Goal: Answer question/provide support

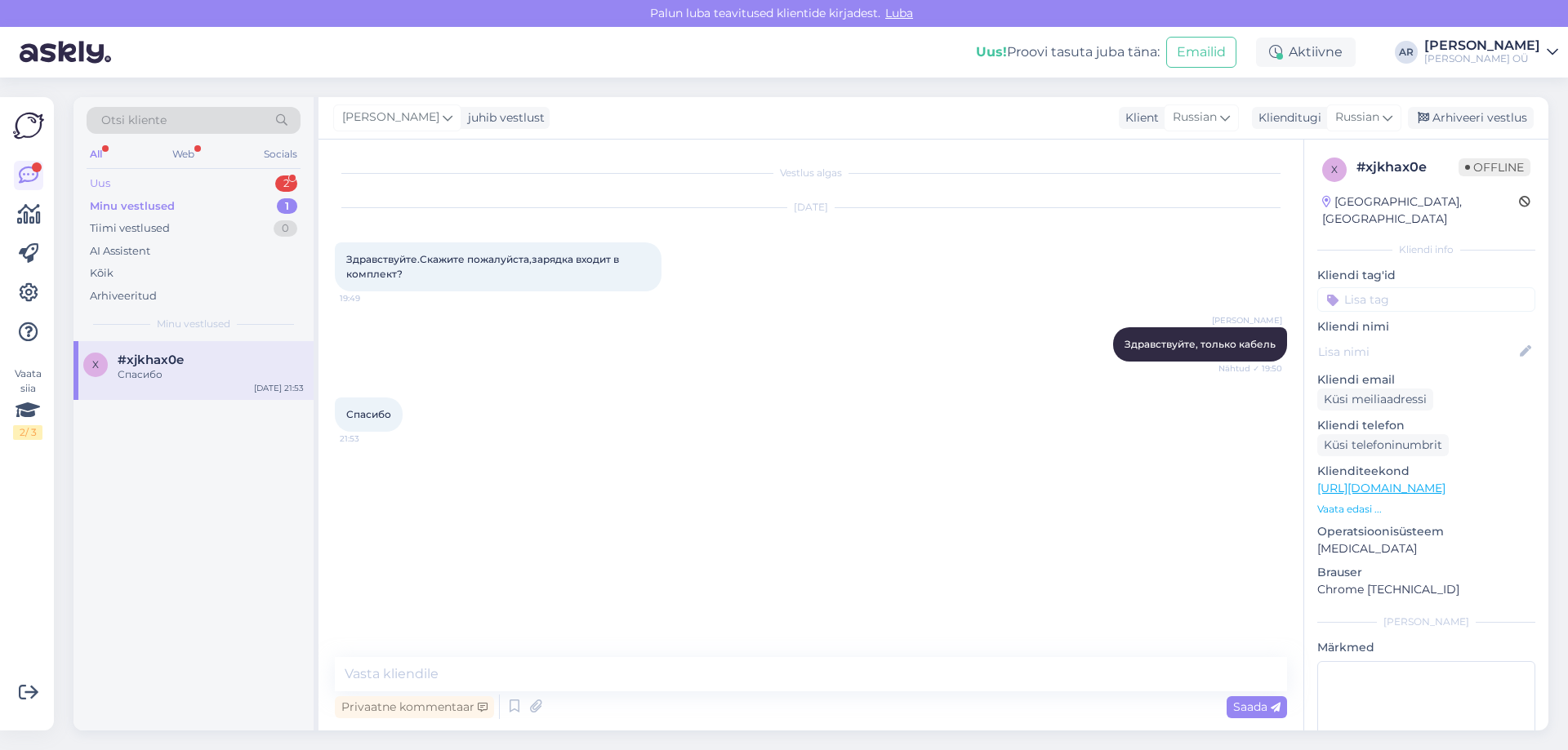
click at [199, 192] on div "Uus 2" at bounding box center [194, 184] width 214 height 23
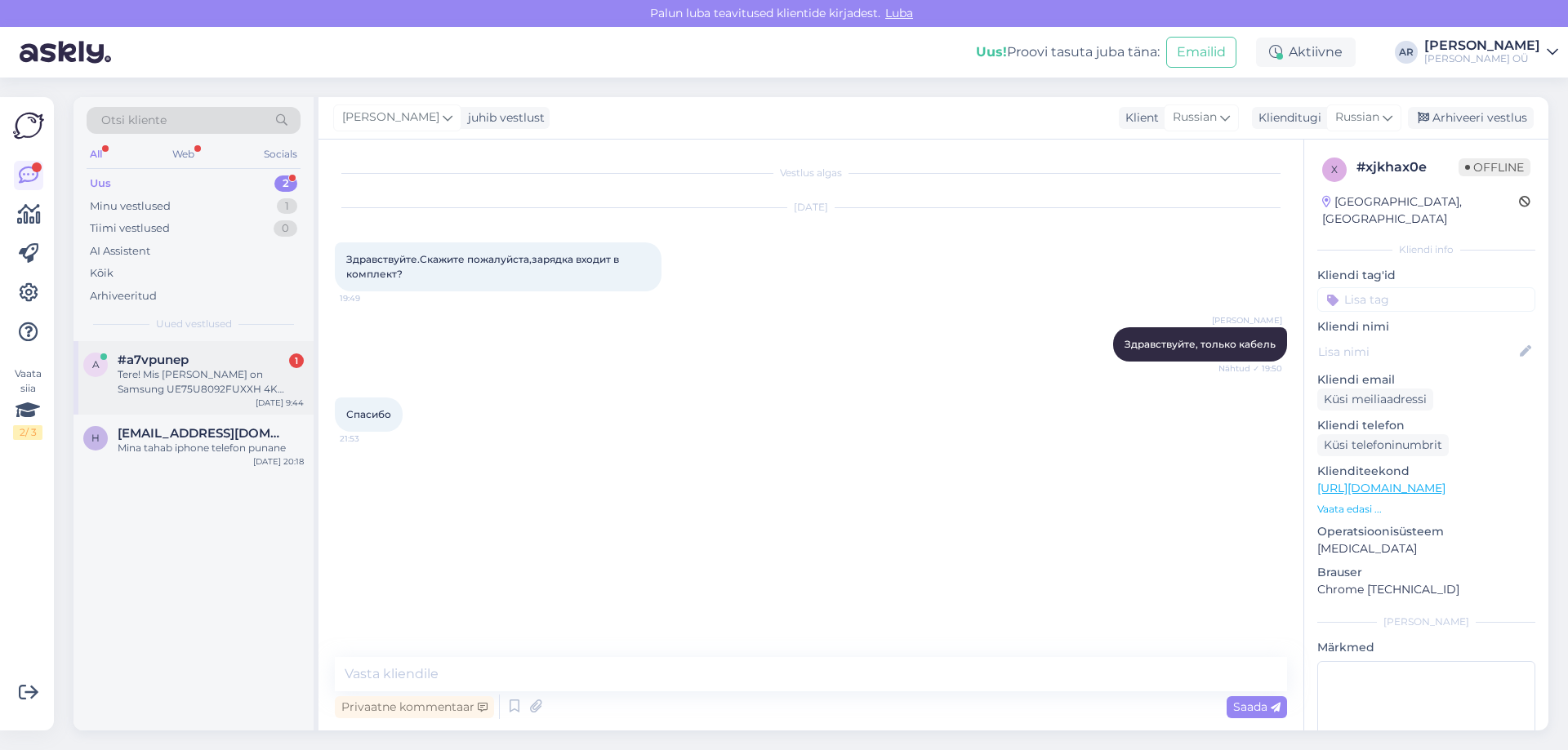
click at [222, 380] on div "Tere! Mis [PERSON_NAME] on Samsung UE75U8092FUXXH 4K UHD?" at bounding box center [211, 382] width 186 height 30
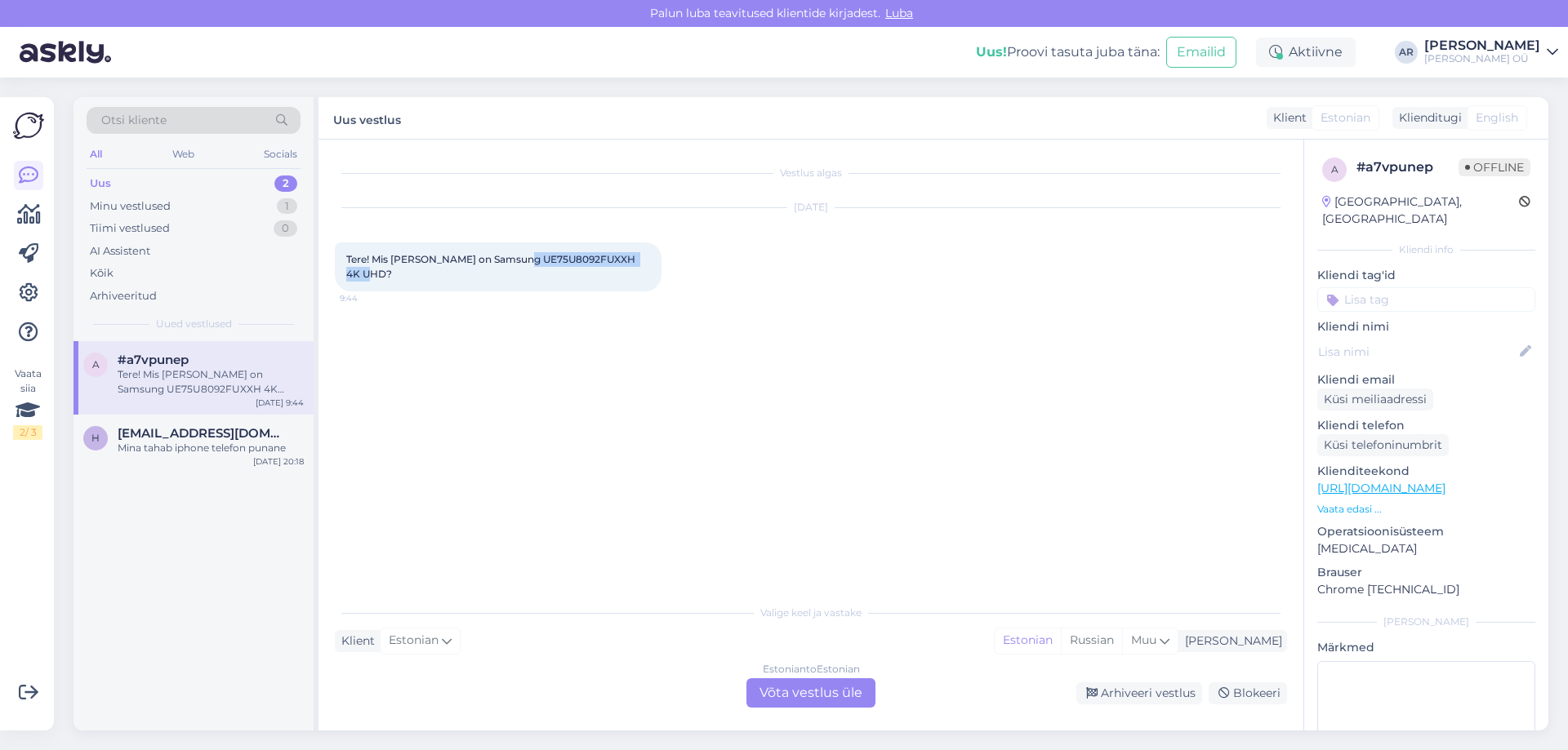
drag, startPoint x: 524, startPoint y: 255, endPoint x: 371, endPoint y: 274, distance: 154.2
click at [371, 274] on span "Tere! Mis [PERSON_NAME] on Samsung UE75U8092FUXXH 4K UHD?" at bounding box center [491, 266] width 292 height 27
copy span "UE75U8092FUXXH 4K UHD"
drag, startPoint x: 360, startPoint y: 315, endPoint x: 371, endPoint y: 288, distance: 29.2
click at [362, 315] on div "Vestlus algas [DATE] Tere! Mis [PERSON_NAME] on Samsung UE75U8092FUXXH 4K UHD? …" at bounding box center [818, 368] width 967 height 425
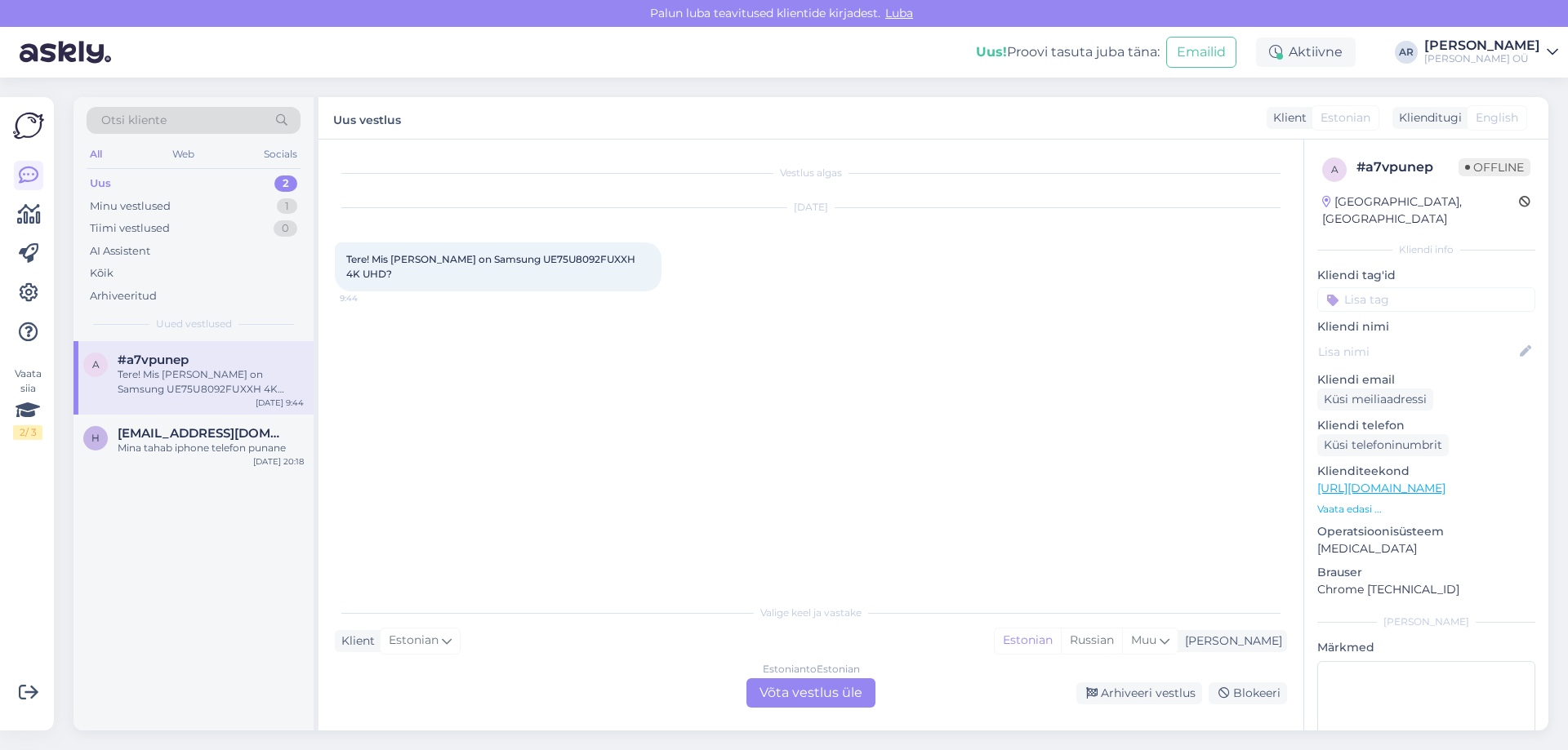
click at [379, 279] on div "Tere! Mis [PERSON_NAME] on Samsung UE75U8092FUXXH 4K UHD? 9:44" at bounding box center [498, 266] width 326 height 49
drag, startPoint x: 373, startPoint y: 274, endPoint x: 377, endPoint y: 258, distance: 16.5
click at [374, 258] on span "Tere! Mis [PERSON_NAME] on Samsung UE75U8092FUXXH 4K UHD?" at bounding box center [491, 266] width 292 height 27
copy span "Mis [PERSON_NAME] on Samsung UE75U8092FUXXH 4K UHD"
click at [831, 679] on div "Estonian to Estonian Võta vestlus üle" at bounding box center [811, 693] width 129 height 30
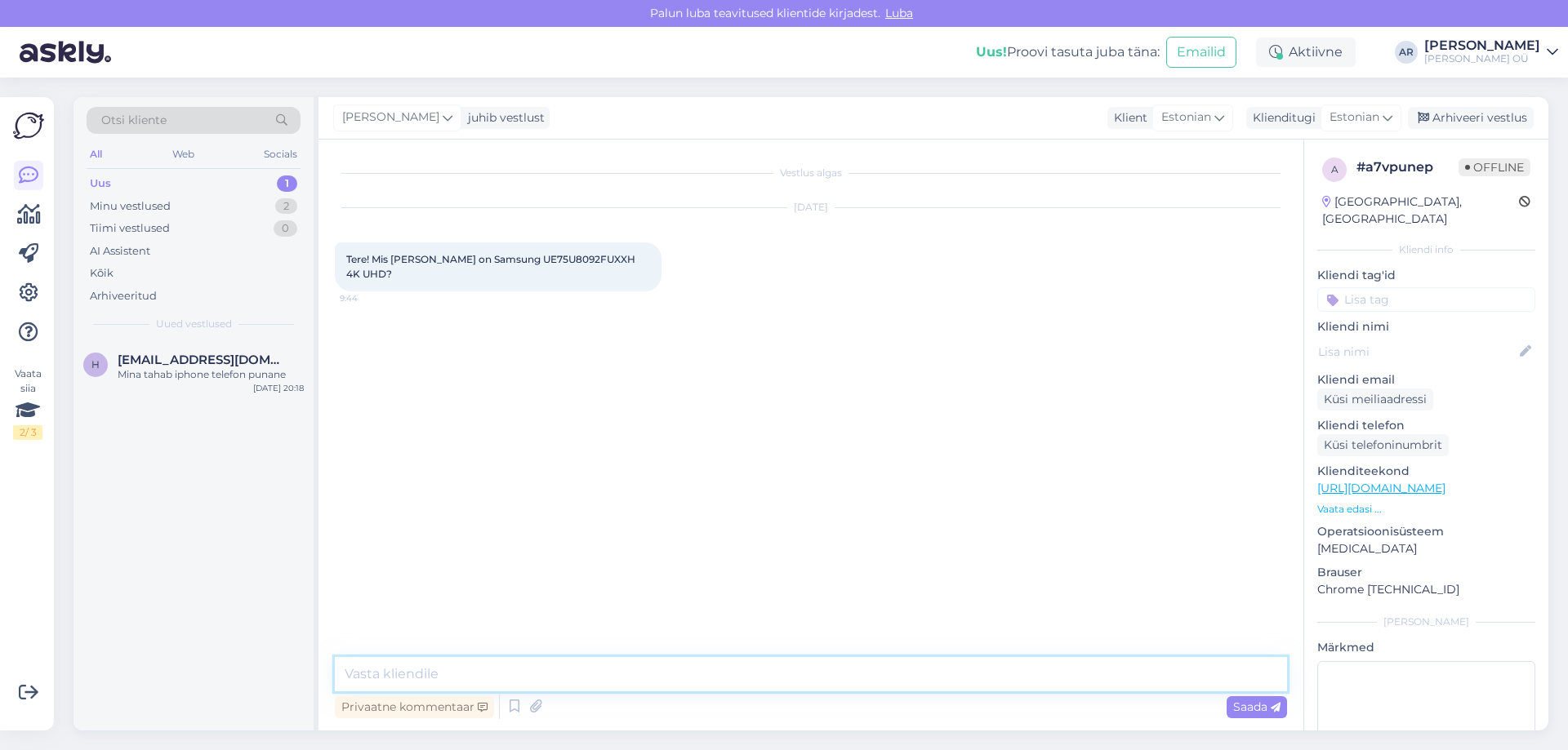
click at [710, 674] on textarea at bounding box center [811, 674] width 953 height 34
type textarea "Tere1"
type textarea "Tere!"
paste textarea "Samsungi mudel UE75U8092FUXXH (75" Crystal UHD 4K Smart TV) kuulub [DATE]. aast…"
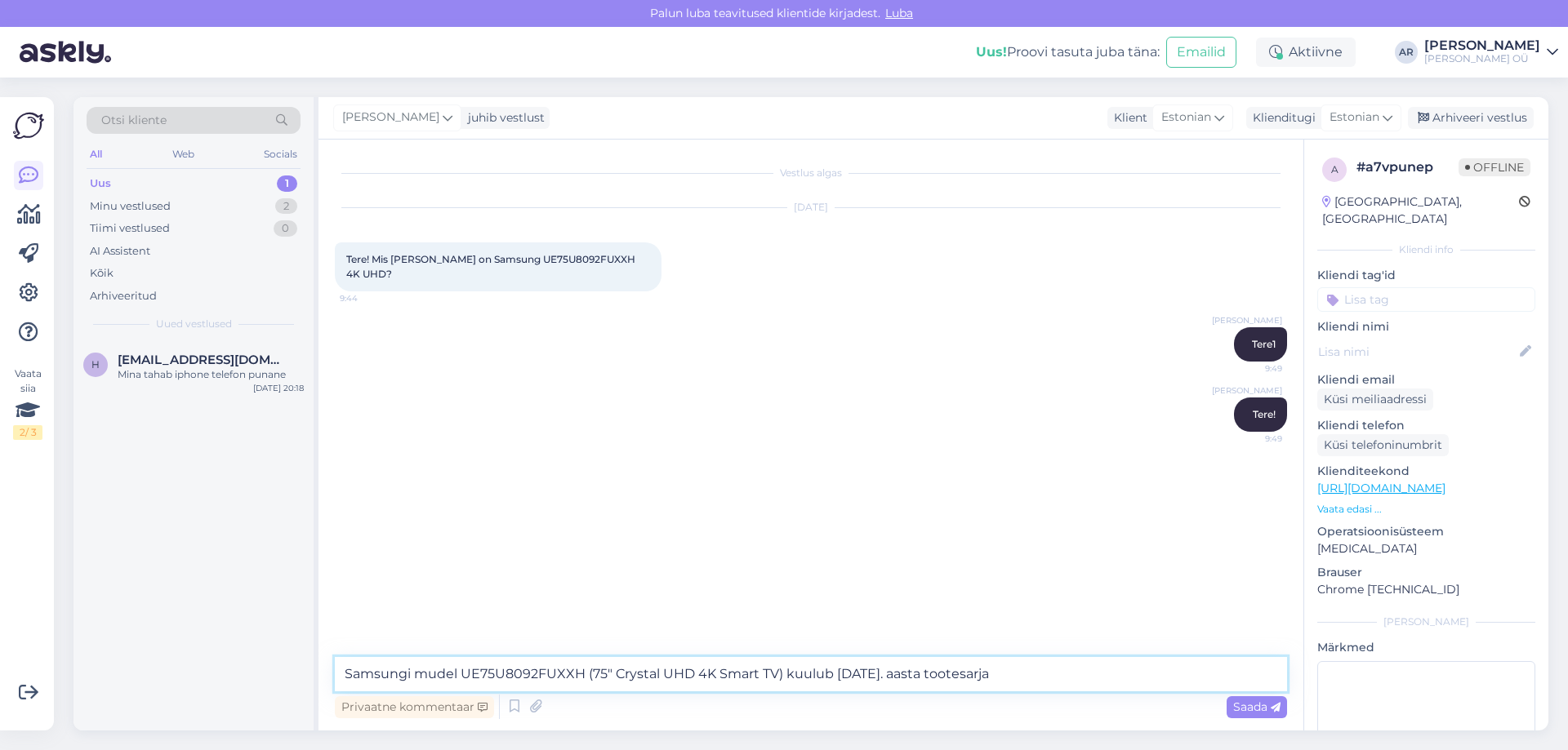
drag, startPoint x: 782, startPoint y: 677, endPoint x: 588, endPoint y: 671, distance: 194.1
click at [587, 671] on textarea "Samsungi mudel UE75U8092FUXXH (75" Crystal UHD 4K Smart TV) kuulub [DATE]. aast…" at bounding box center [811, 674] width 953 height 34
click at [1039, 685] on textarea "Samsungi mudel UE75U8092FUXXH kuulub [DATE]. aasta tootesarja" at bounding box center [811, 674] width 953 height 34
type textarea "Samsungi mudel UE75U8092FUXXH kuulub [DATE]. aasta tootesarja."
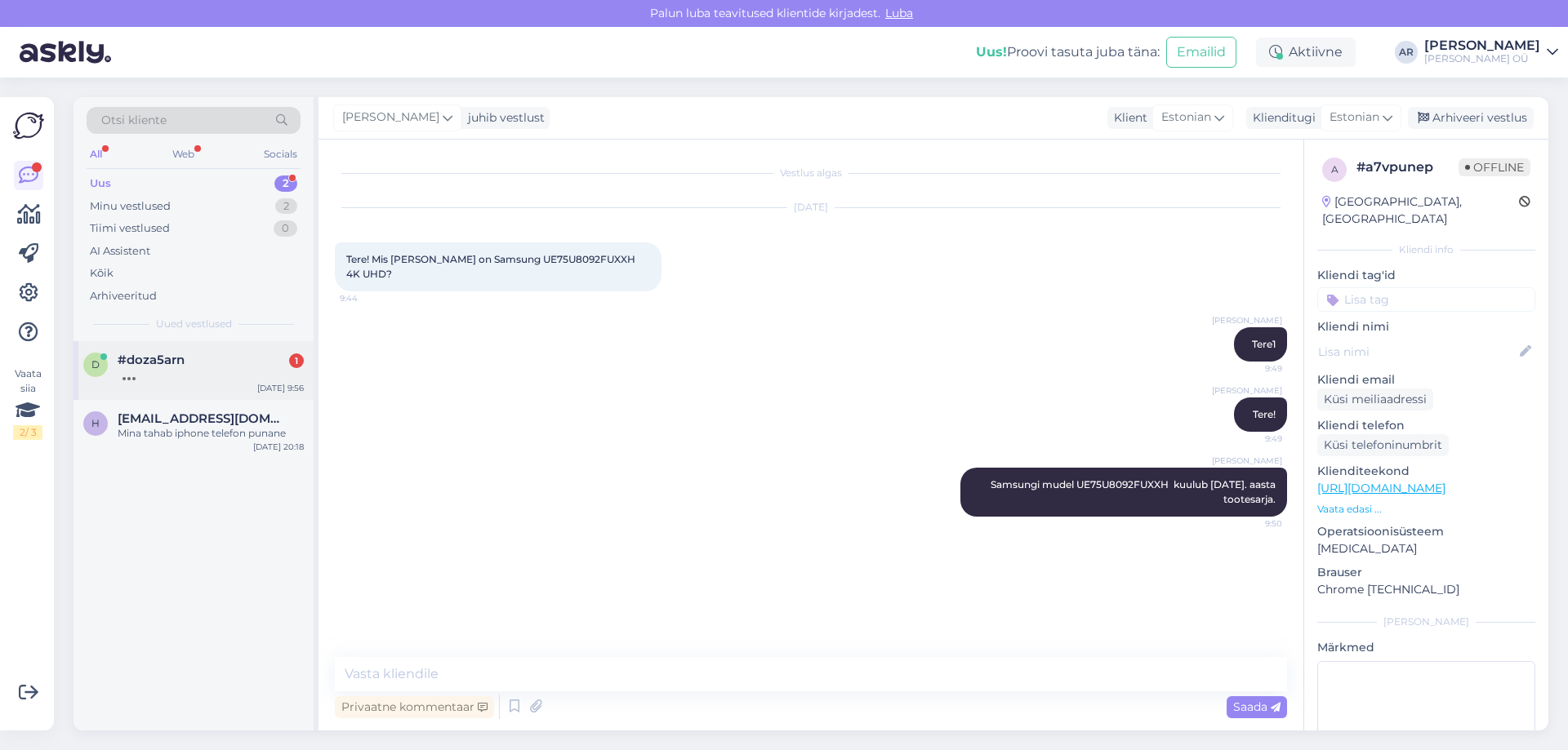
click at [221, 356] on div "#doza5arn 1" at bounding box center [211, 360] width 186 height 15
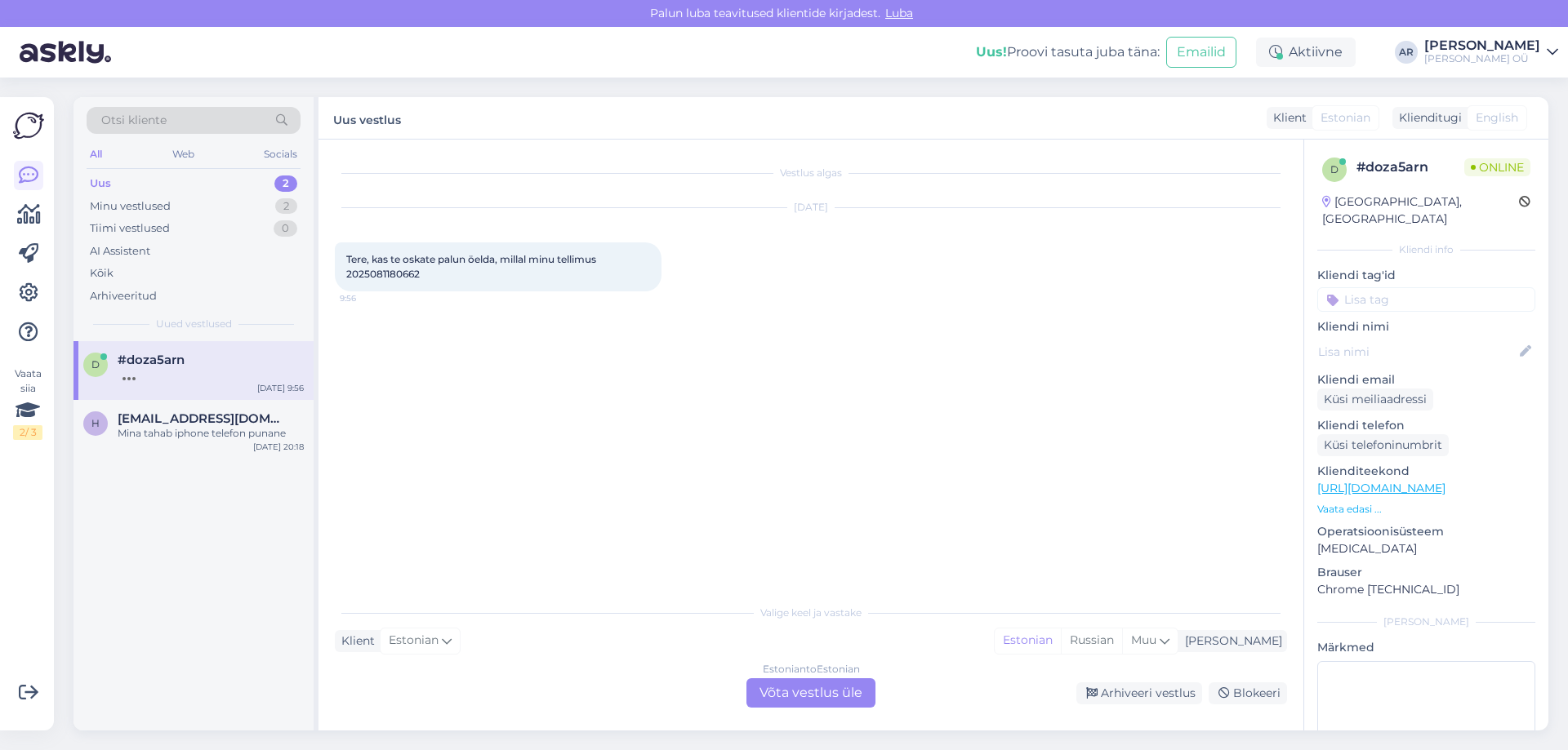
click at [778, 680] on div "Estonian to Estonian Võta vestlus üle" at bounding box center [811, 693] width 129 height 30
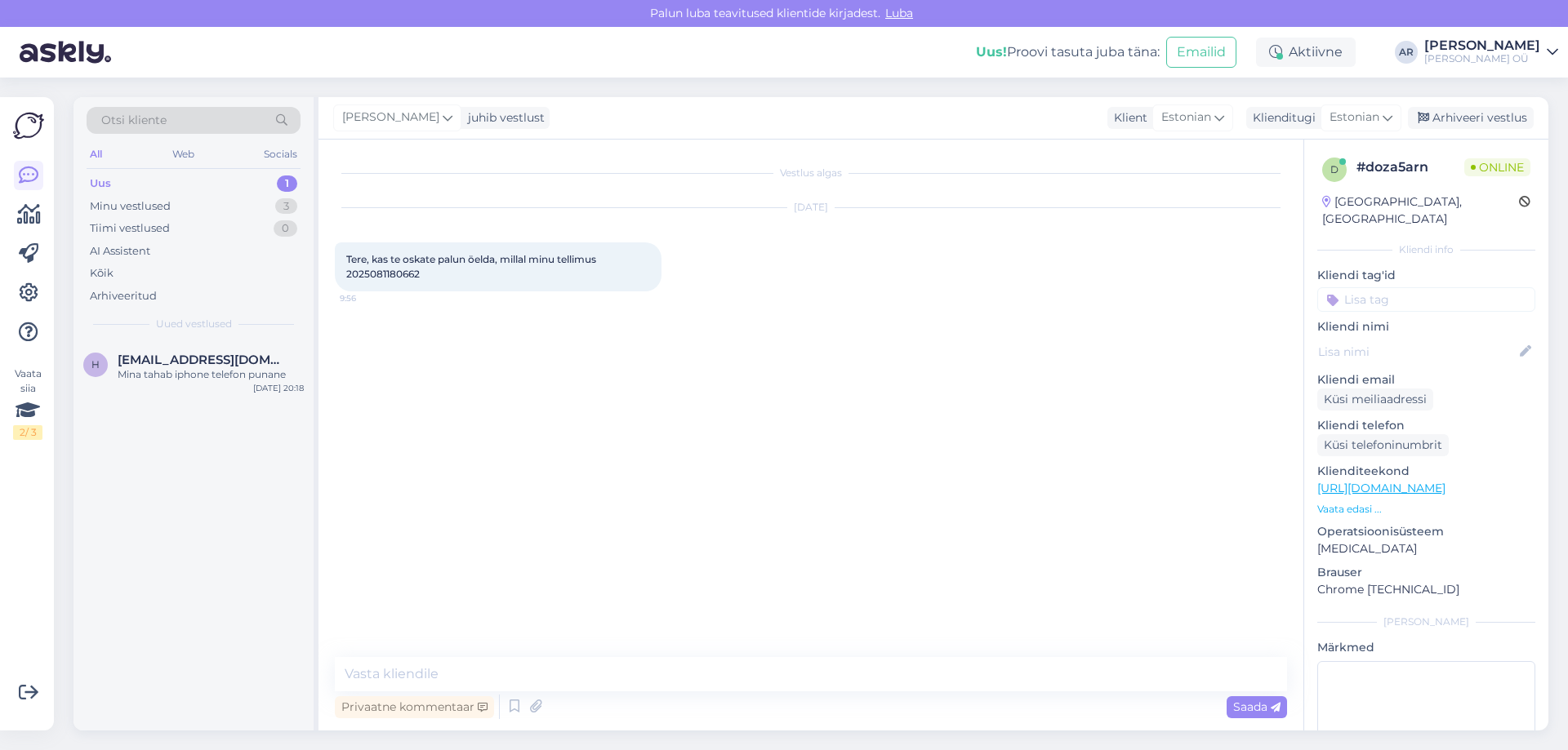
click at [594, 611] on div "Vestlus algas [DATE] Tere, kas te oskate palun öelda, millal minu tellimus 2025…" at bounding box center [818, 399] width 967 height 486
click at [589, 642] on div "Vestlus algas [DATE] Tere, kas te oskate palun öelda, millal minu tellimus 2025…" at bounding box center [818, 399] width 967 height 486
drag, startPoint x: 650, startPoint y: 706, endPoint x: 636, endPoint y: 681, distance: 28.7
click at [643, 699] on div "Privaatne kommentaar Saada" at bounding box center [811, 706] width 953 height 31
click at [632, 669] on textarea at bounding box center [811, 674] width 953 height 34
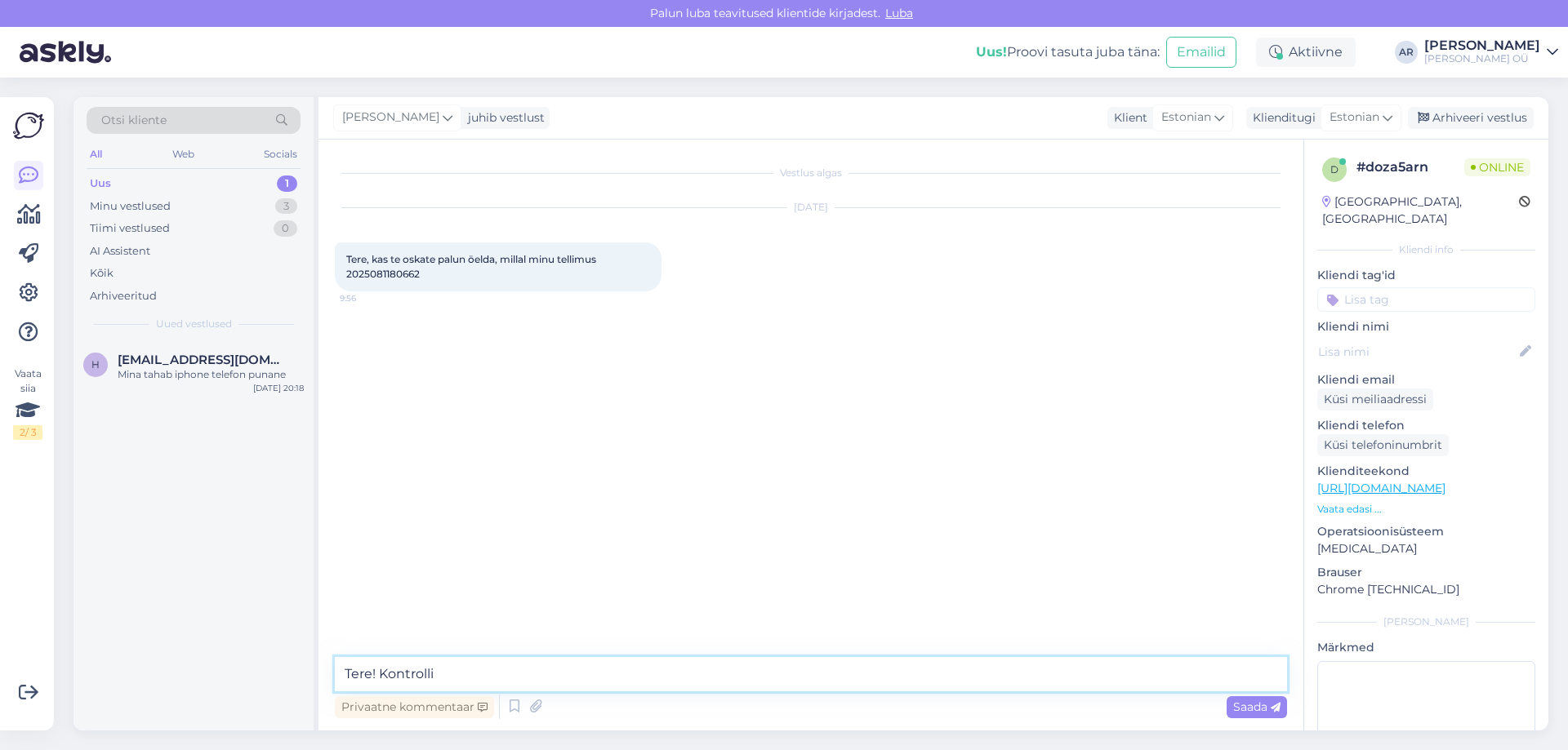
type textarea "Tere! Kontrollin"
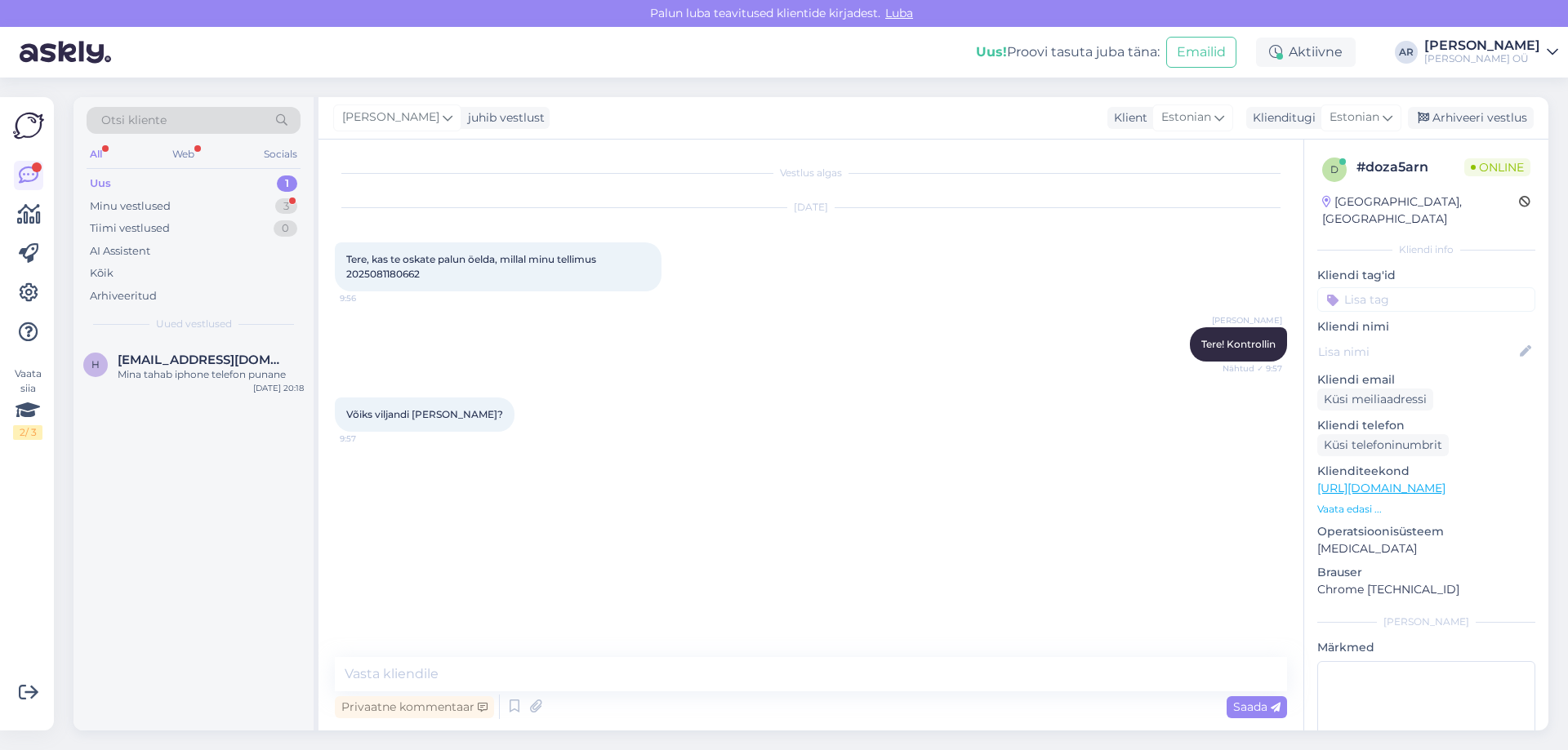
click at [409, 286] on div "Tere, kas te oskate palun öelda, millal minu tellimus 2025081180662 9:56" at bounding box center [498, 266] width 326 height 49
click at [406, 277] on span "Tere, kas te oskate palun öelda, millal minu tellimus 2025081180662" at bounding box center [472, 266] width 253 height 27
click at [406, 276] on span "Tere, kas te oskate palun öelda, millal minu tellimus 2025081180662" at bounding box center [472, 266] width 253 height 27
click at [411, 276] on span "Tere, kas te oskate palun öelda, millal minu tellimus 2025081180662" at bounding box center [472, 266] width 253 height 27
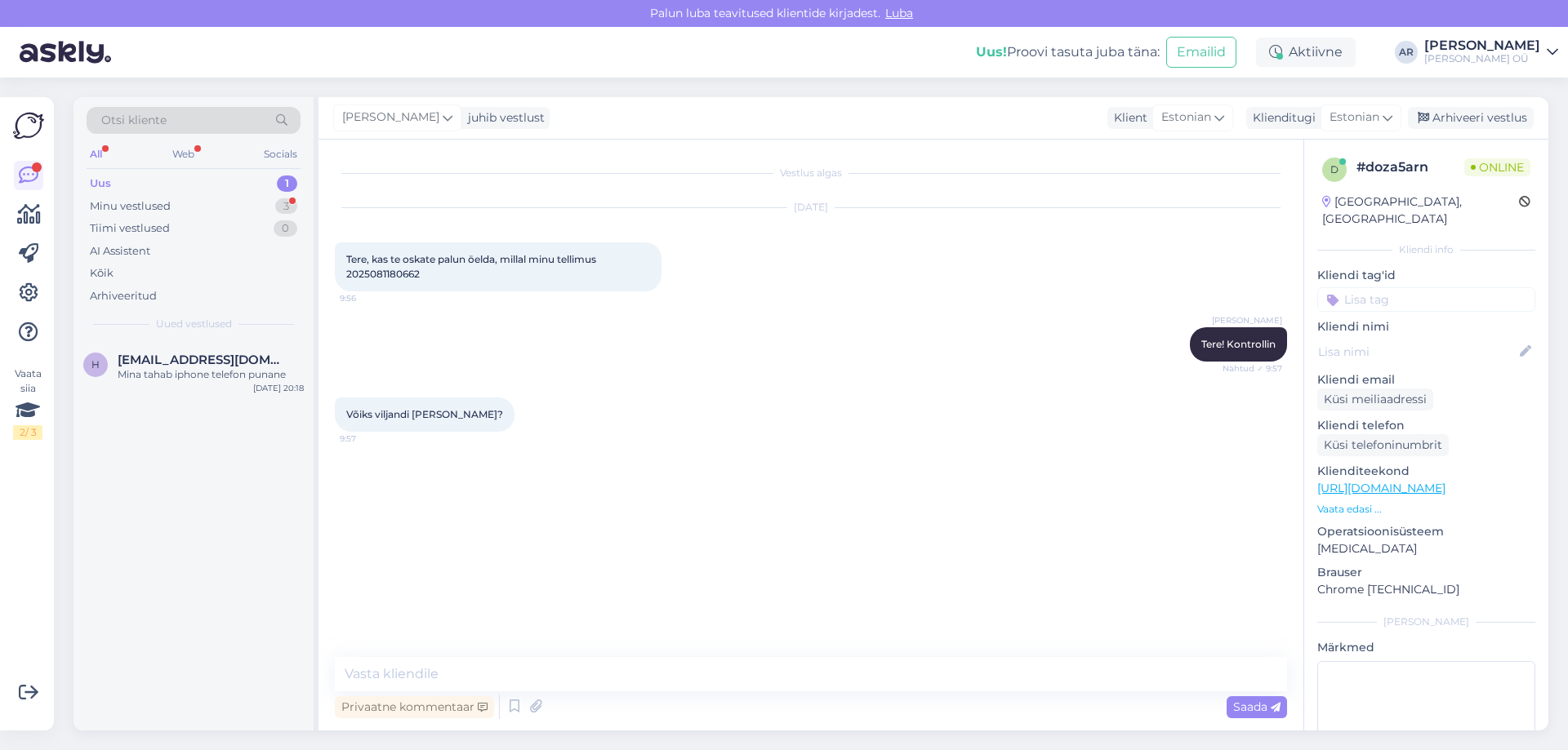
click at [414, 276] on span "Tere, kas te oskate palun öelda, millal minu tellimus 2025081180662" at bounding box center [472, 266] width 253 height 27
copy div "2025081180662 9:56"
click at [439, 656] on div "Vestlus algas [DATE] Tere, kas te oskate palun öelda, millal minu tellimus 2025…" at bounding box center [811, 435] width 985 height 591
click at [438, 662] on textarea at bounding box center [811, 674] width 953 height 34
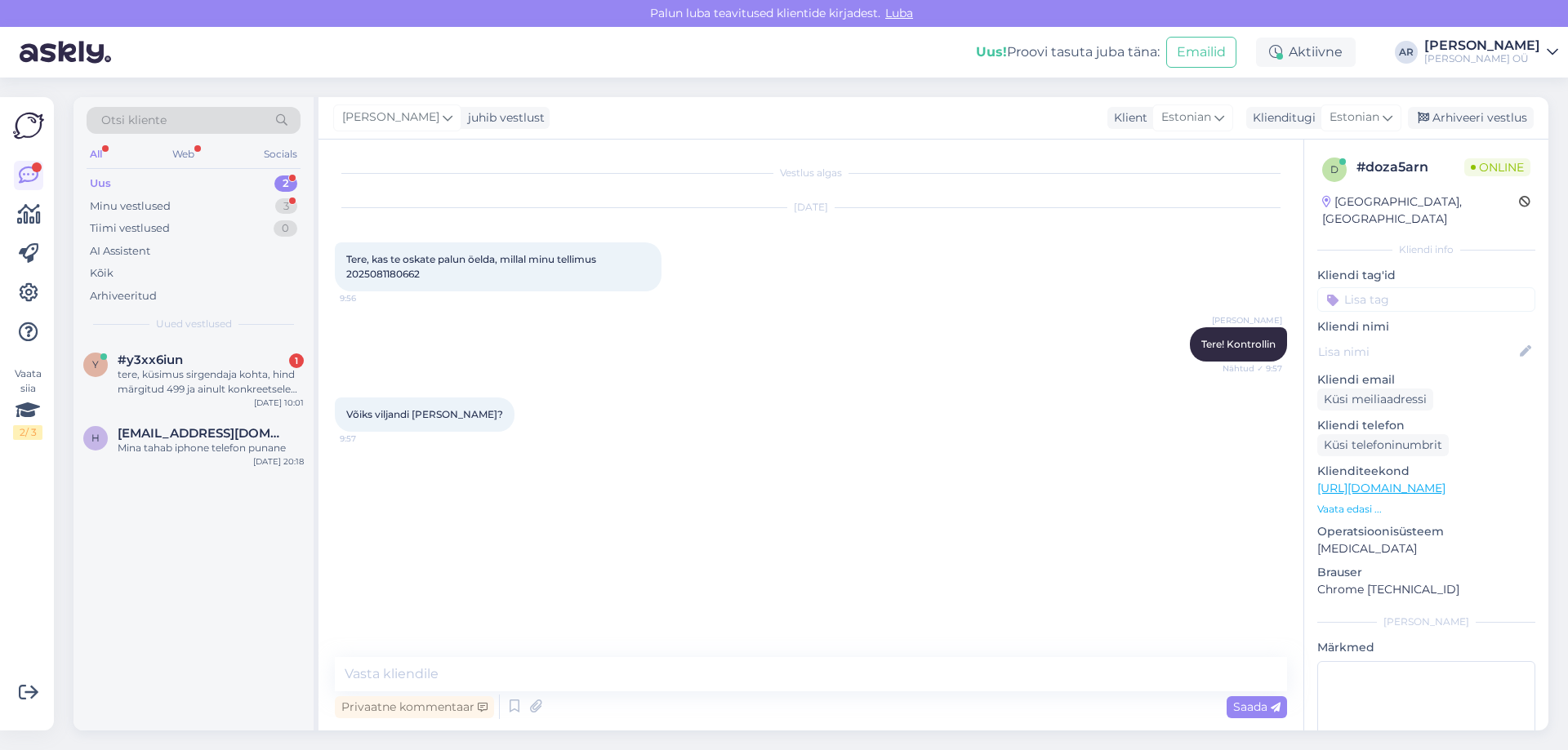
click at [536, 649] on div "Vestlus algas [DATE] Tere, kas te oskate palun öelda, millal minu tellimus 2025…" at bounding box center [811, 435] width 985 height 591
click at [534, 662] on textarea at bounding box center [811, 674] width 953 height 34
type textarea "[PERSON_NAME] tuleb Viljandi poodi"
click at [225, 391] on div "tere, küsimus sirgendaja kohta, hind märgitud 499 ja ainult konkreetsele tagasi…" at bounding box center [211, 382] width 186 height 30
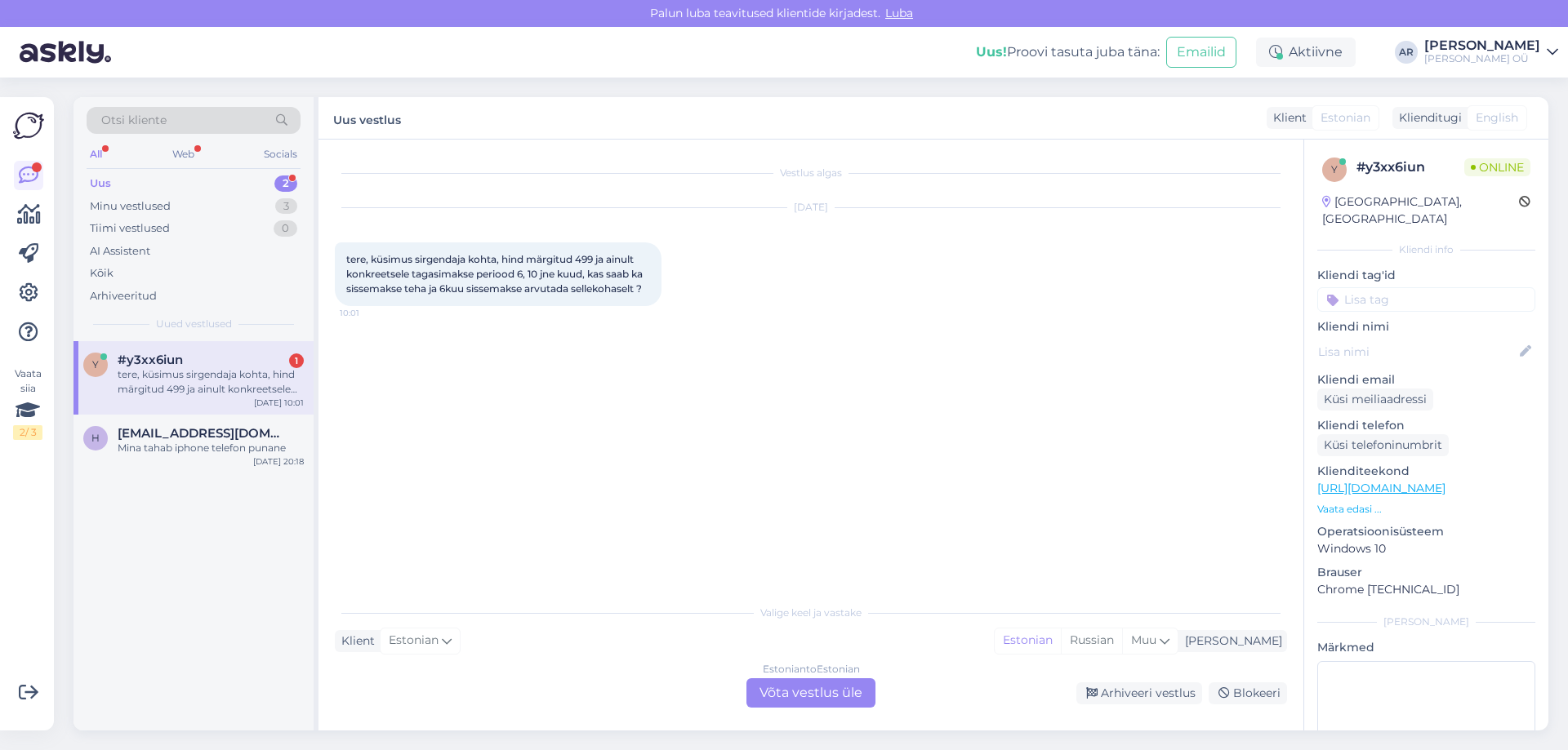
click at [1446, 481] on link "[URL][DOMAIN_NAME]" at bounding box center [1382, 488] width 129 height 15
click at [195, 446] on div "Mina tahab iphone telefon punane" at bounding box center [211, 448] width 186 height 15
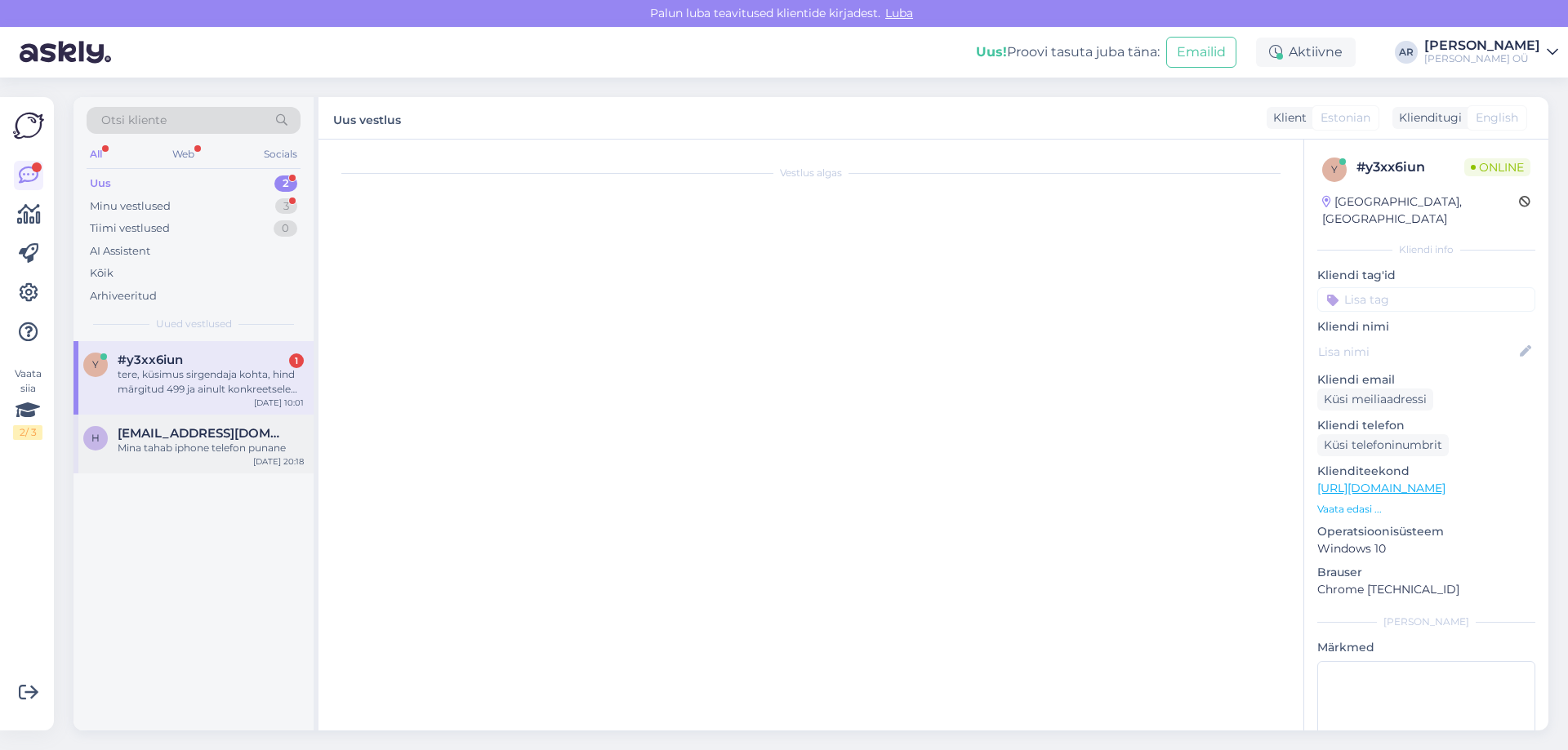
scroll to position [2516, 0]
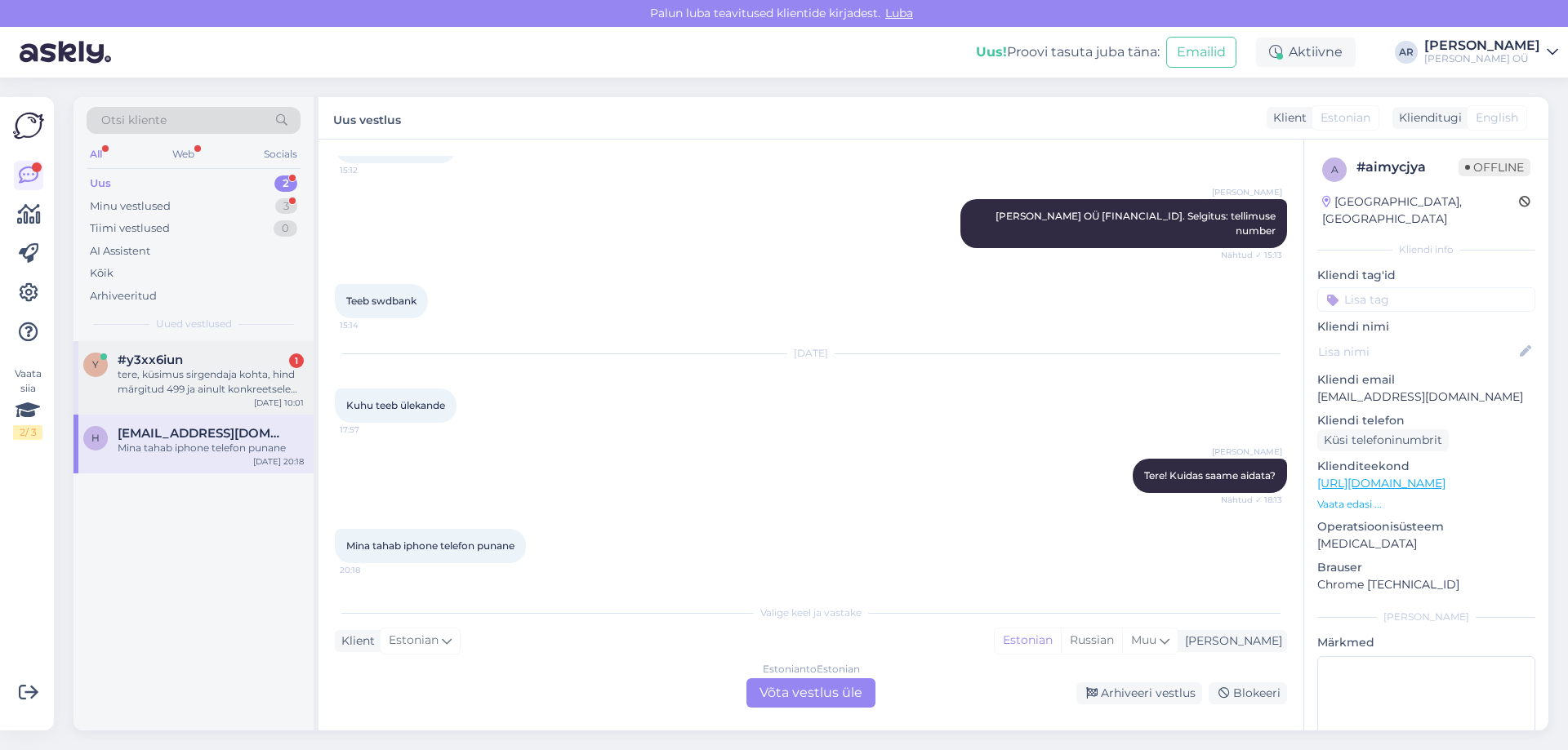
click at [209, 351] on div "y #y3xx6iun 1 tere, küsimus sirgendaja kohta, hind märgitud 499 ja ainult konkr…" at bounding box center [194, 377] width 241 height 74
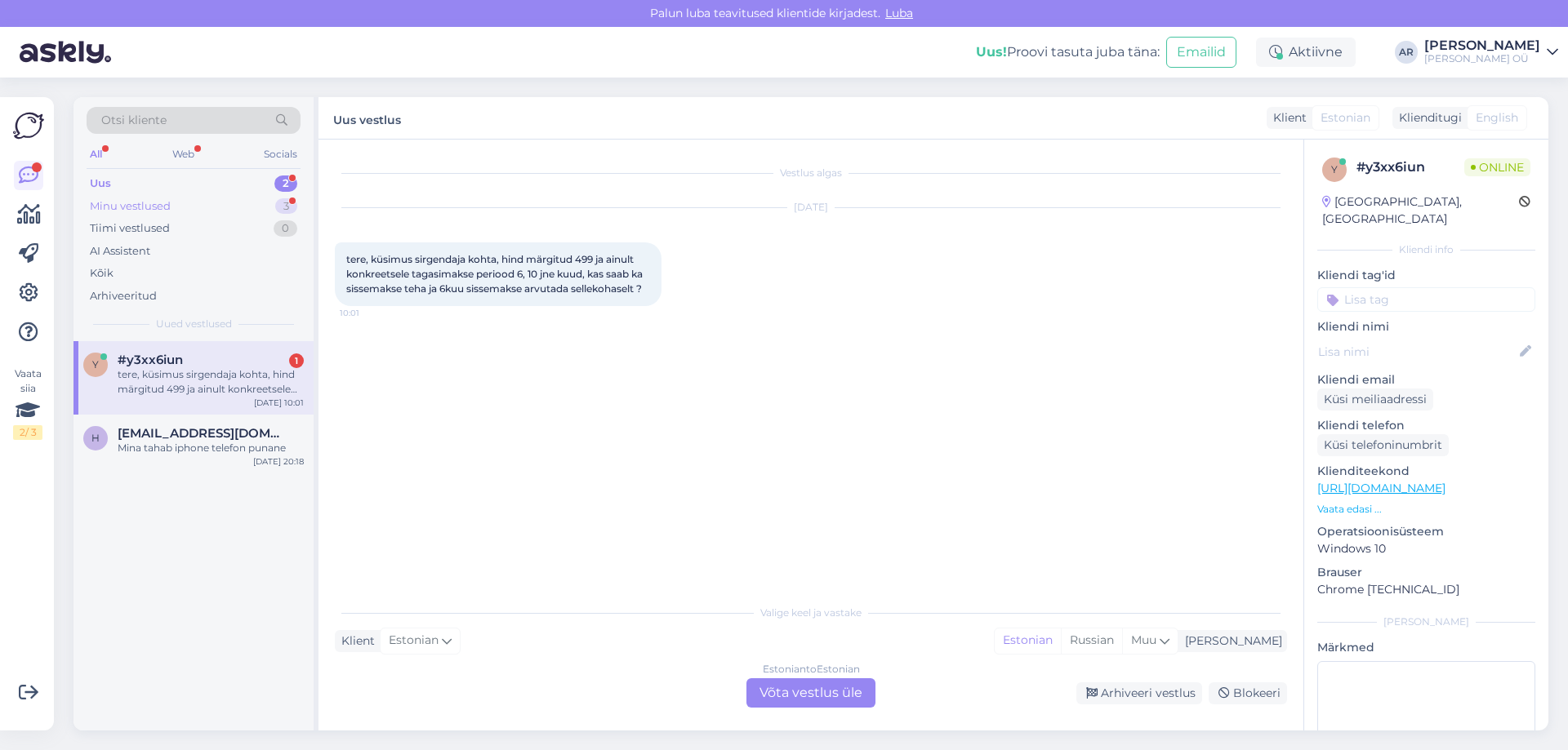
click at [183, 207] on div "Minu vestlused 3" at bounding box center [194, 206] width 214 height 23
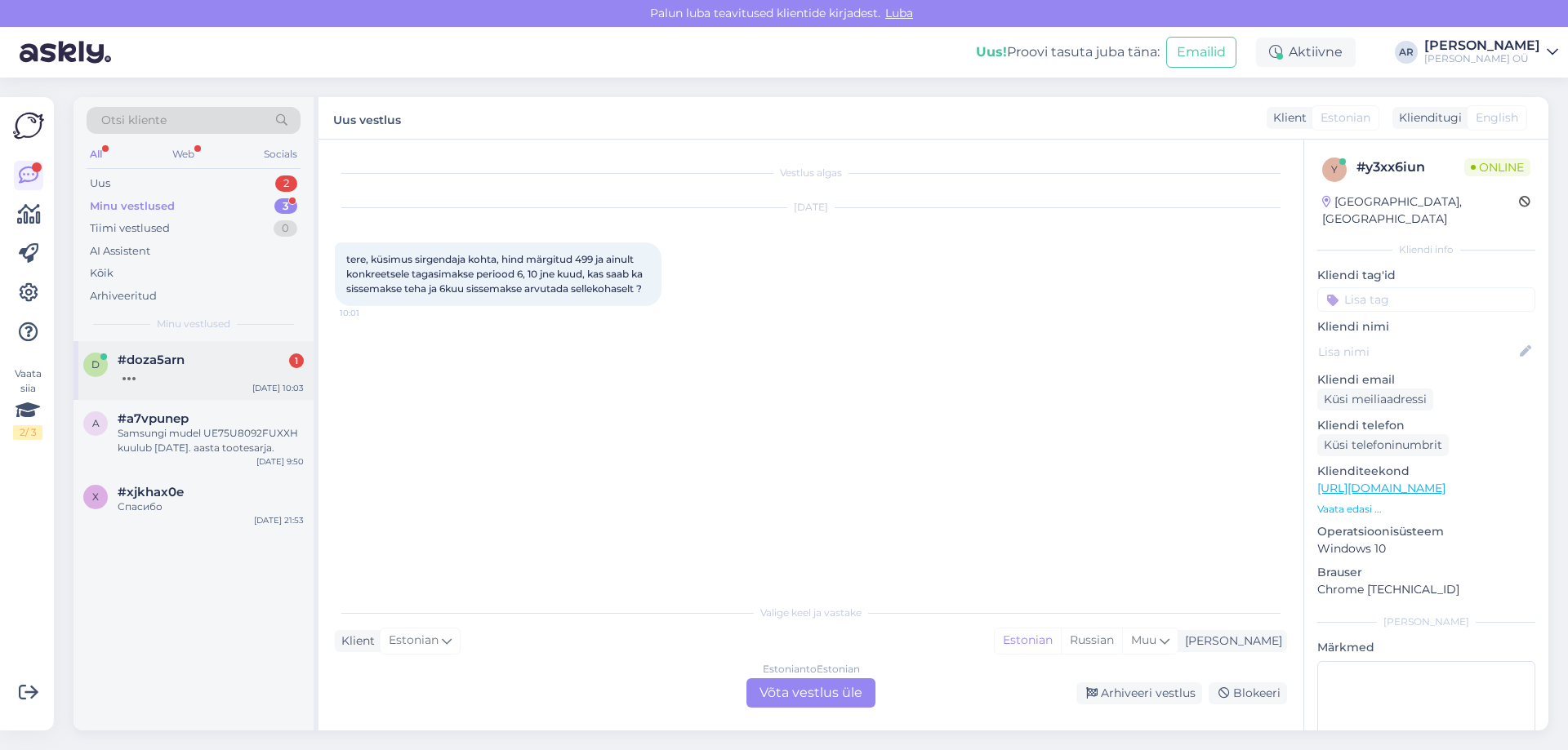
click at [261, 392] on div "[DATE] 10:03" at bounding box center [278, 388] width 51 height 12
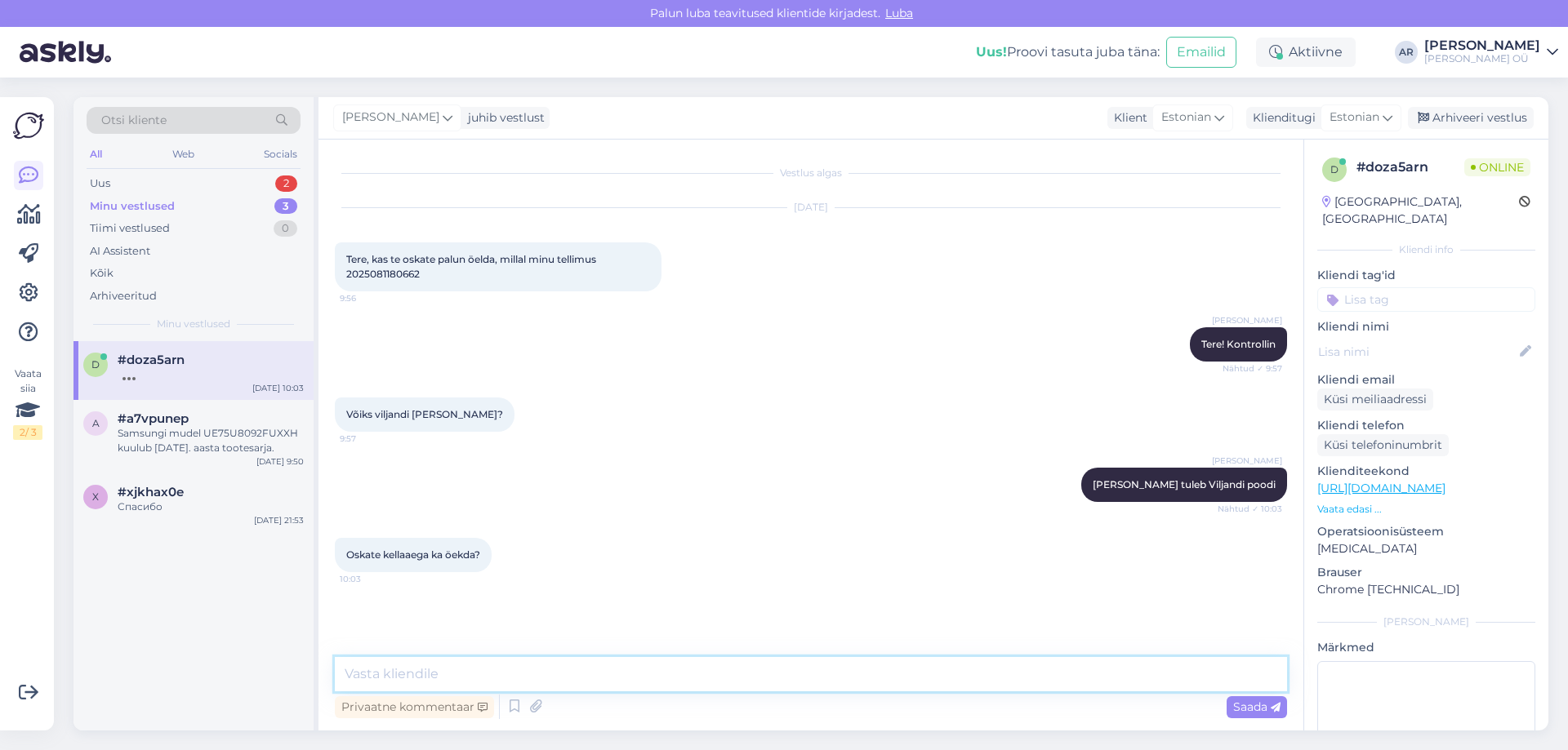
click at [445, 681] on textarea at bounding box center [811, 674] width 953 height 34
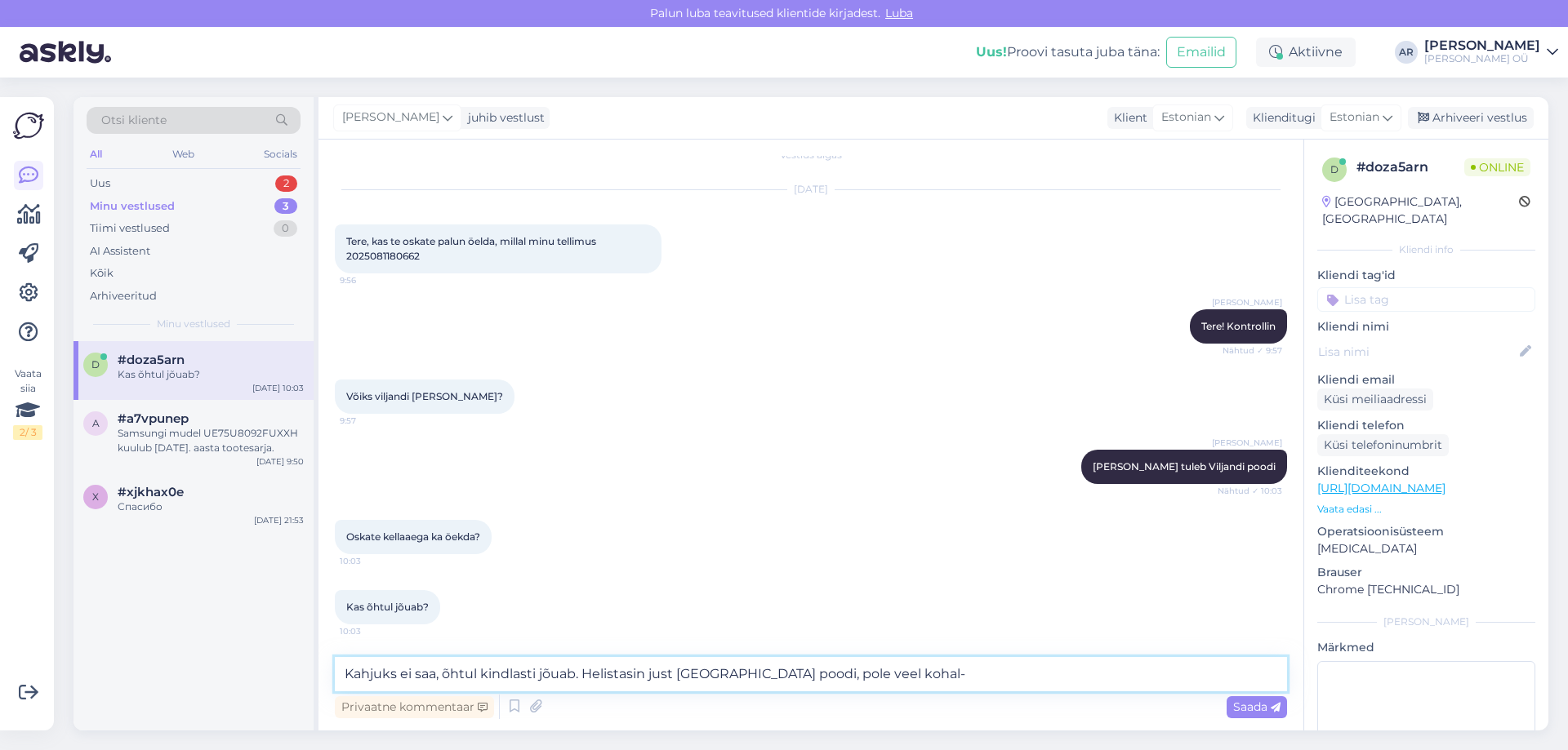
type textarea "Kahjuks ei saa, õhtul kindlasti jõuab. Helistasin just [GEOGRAPHIC_DATA] poodi,…"
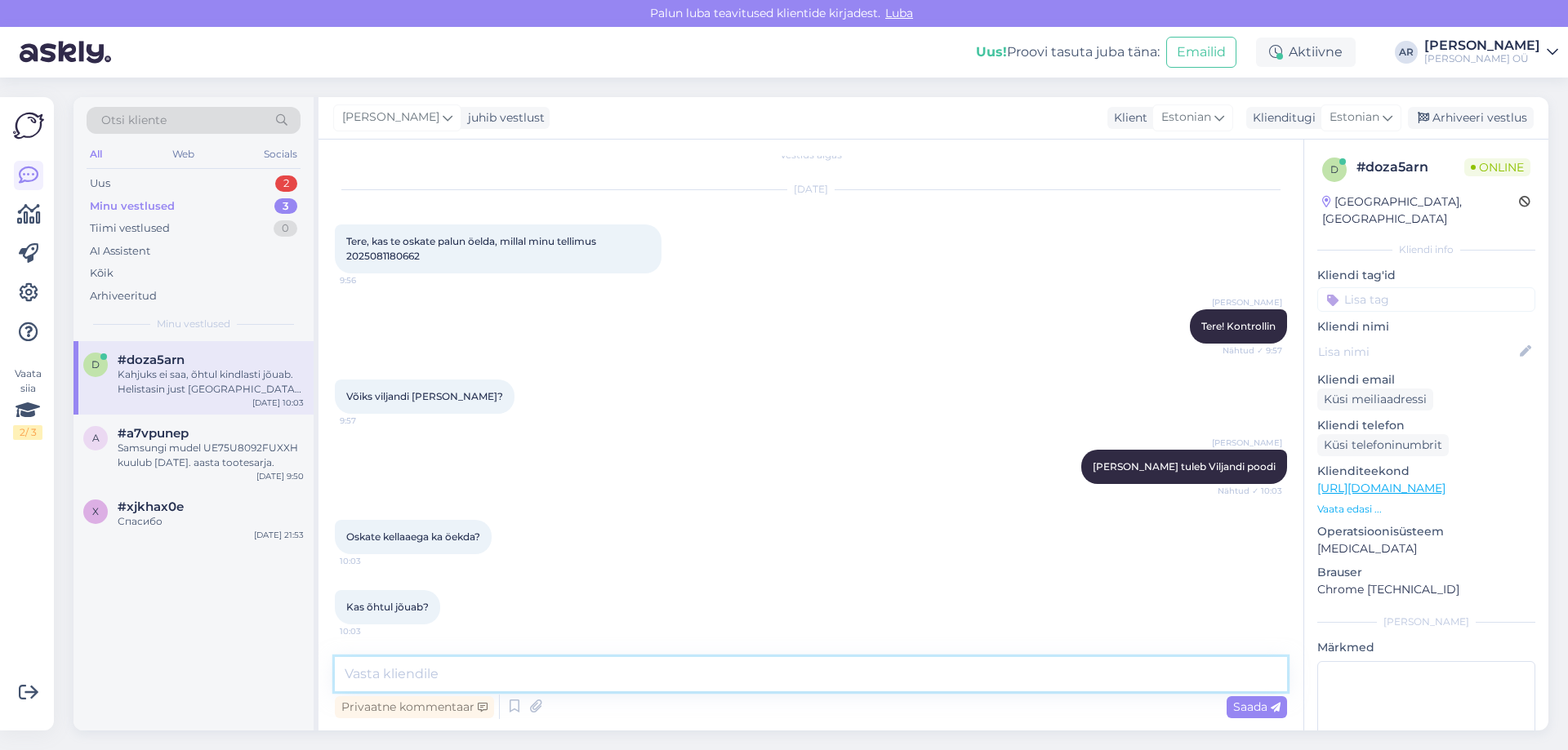
scroll to position [102, 0]
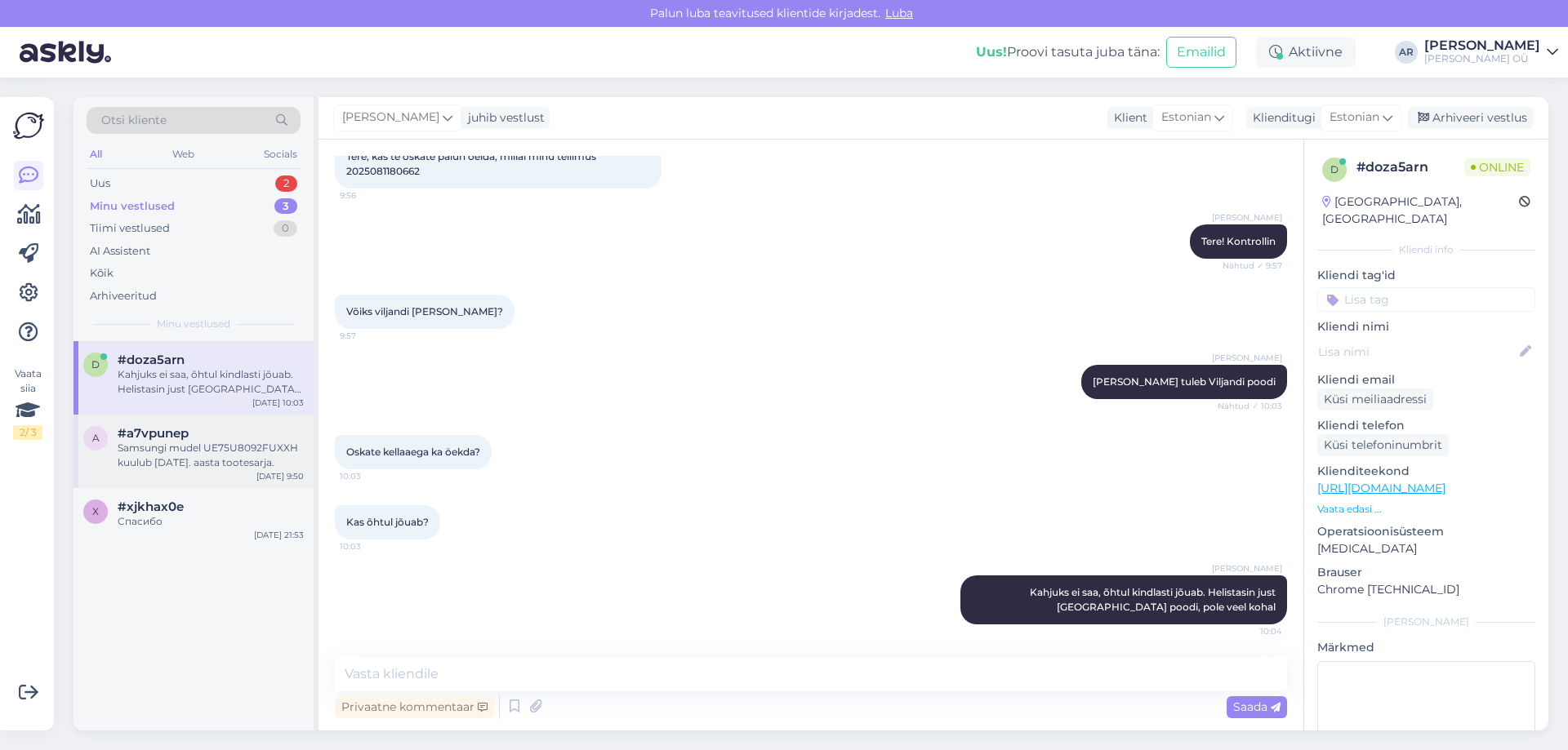
click at [232, 466] on div "Samsungi mudel UE75U8092FUXXH kuulub [DATE]. aasta tootesarja." at bounding box center [211, 456] width 186 height 30
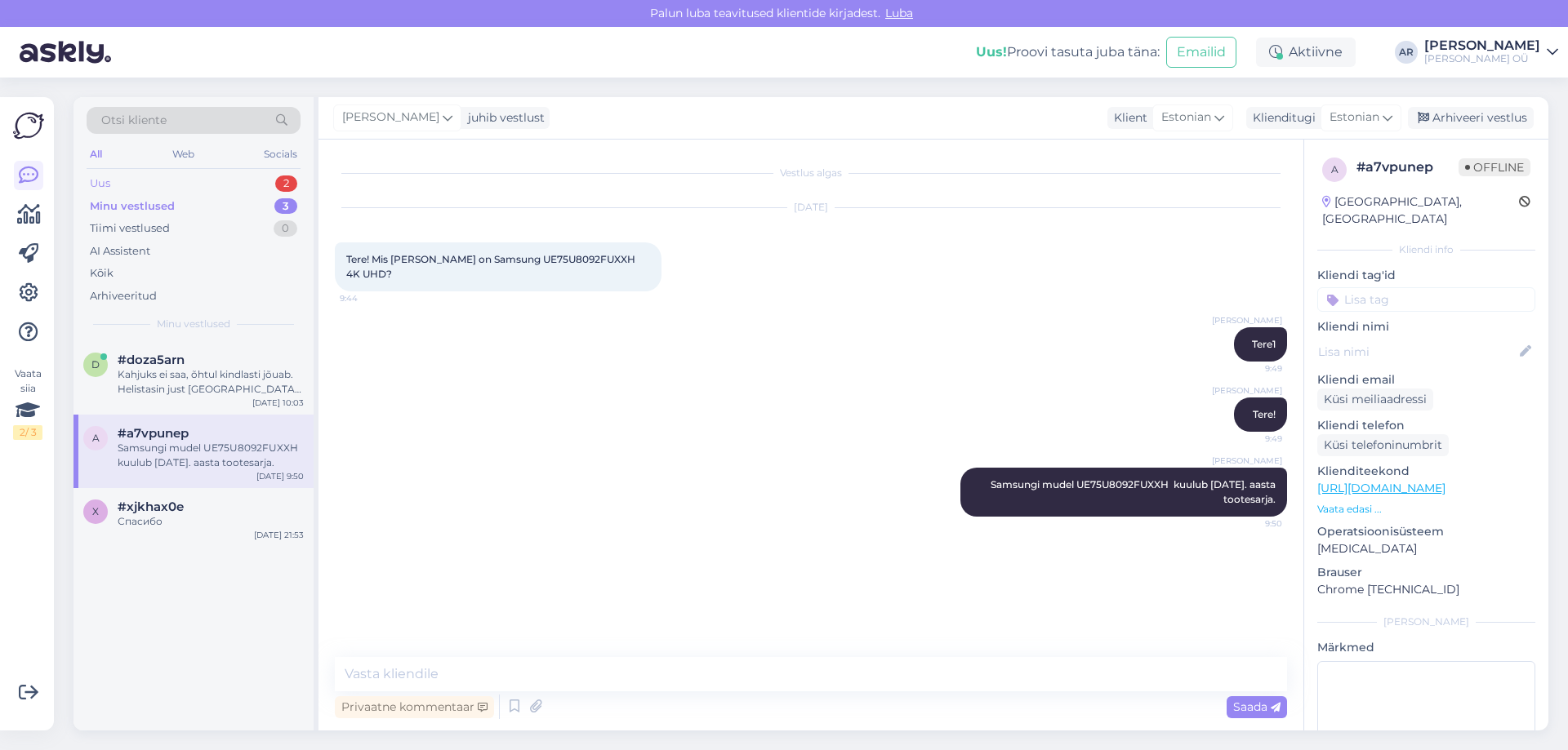
click at [245, 188] on div "Uus 2" at bounding box center [194, 184] width 214 height 23
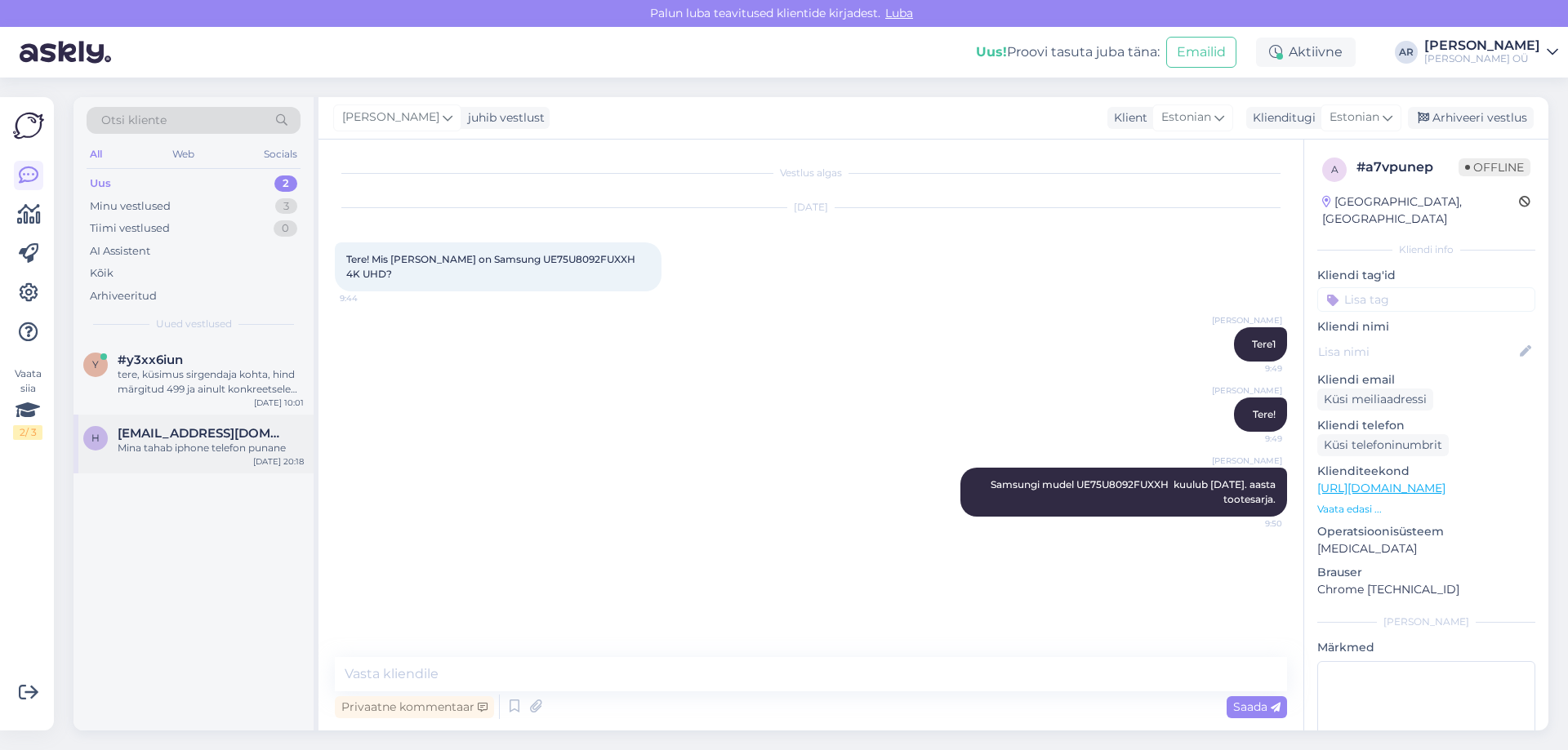
click at [205, 441] on div "Mina tahab iphone telefon punane" at bounding box center [211, 448] width 186 height 15
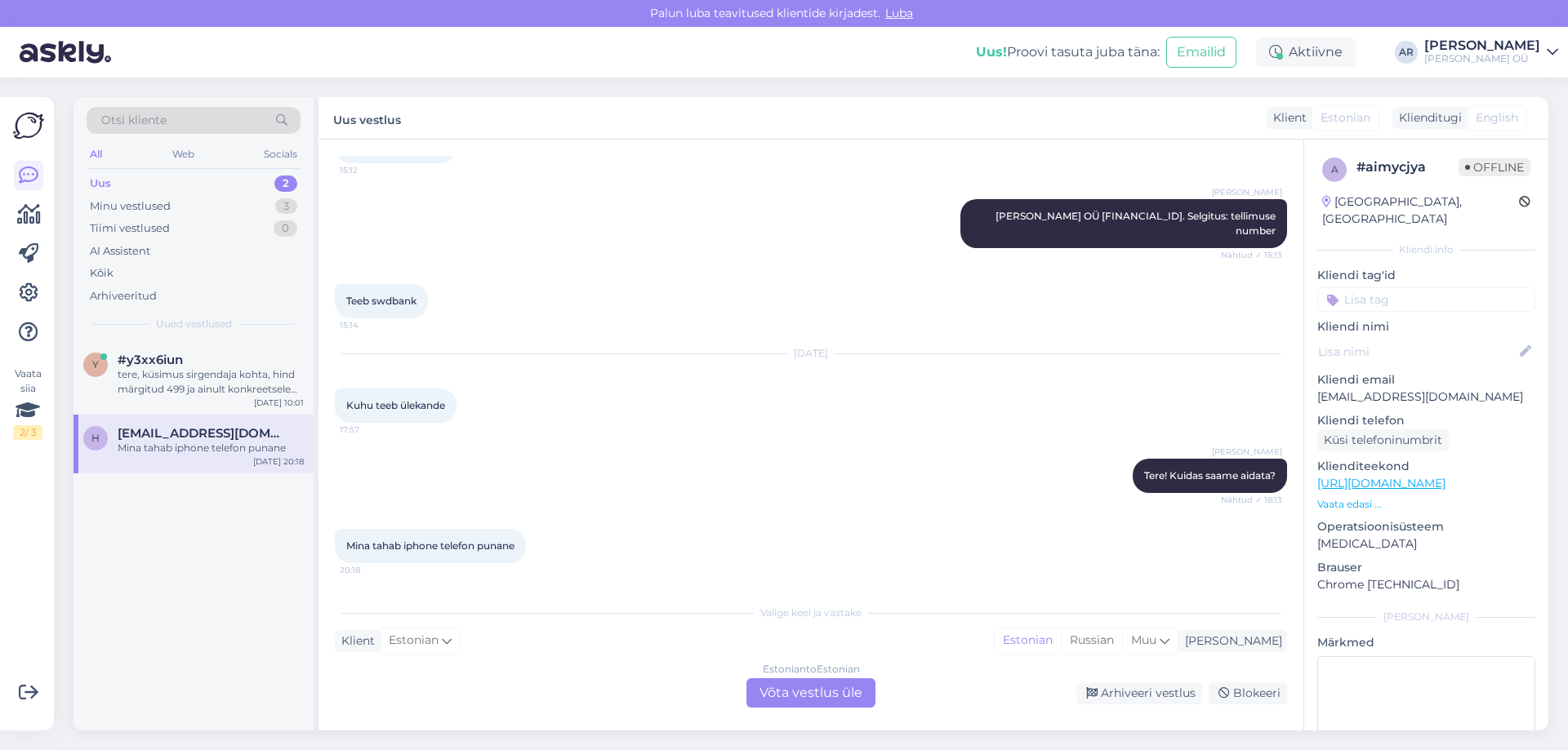
click at [794, 703] on div "Estonian to Estonian Võta vestlus üle" at bounding box center [811, 693] width 129 height 30
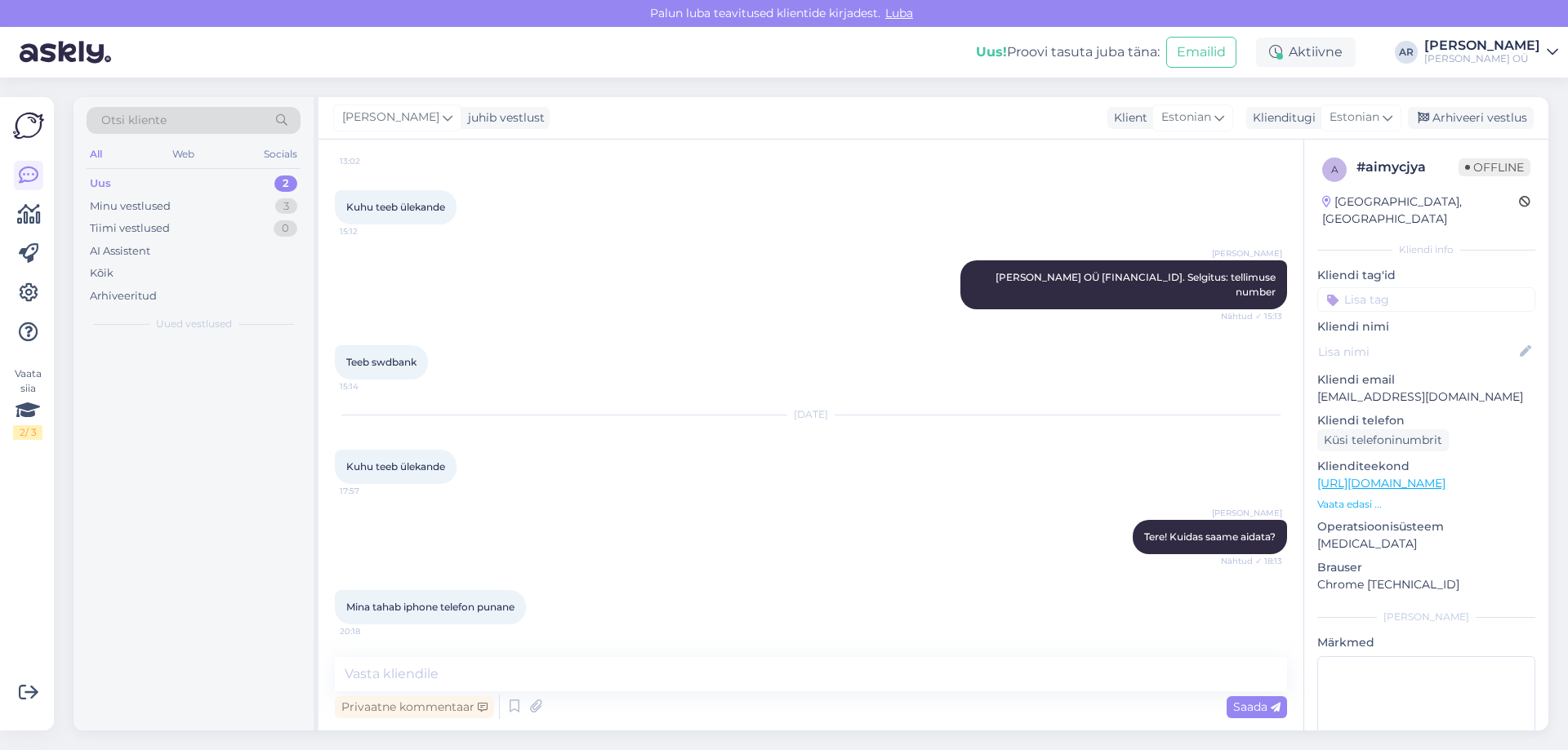
scroll to position [2455, 0]
click at [644, 671] on textarea at bounding box center [811, 674] width 953 height 34
type textarea "Tehke palun ülekanne"
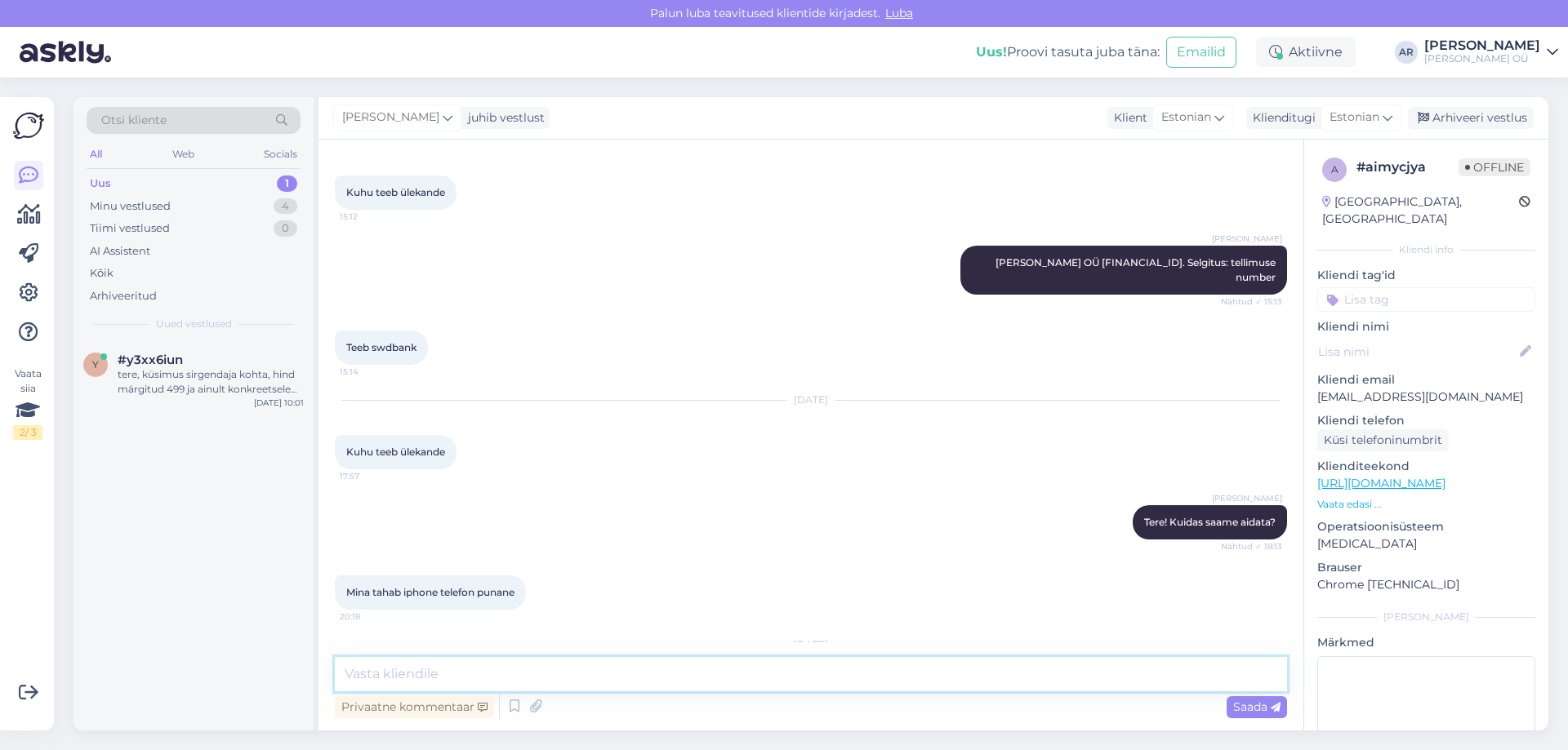
scroll to position [2560, 0]
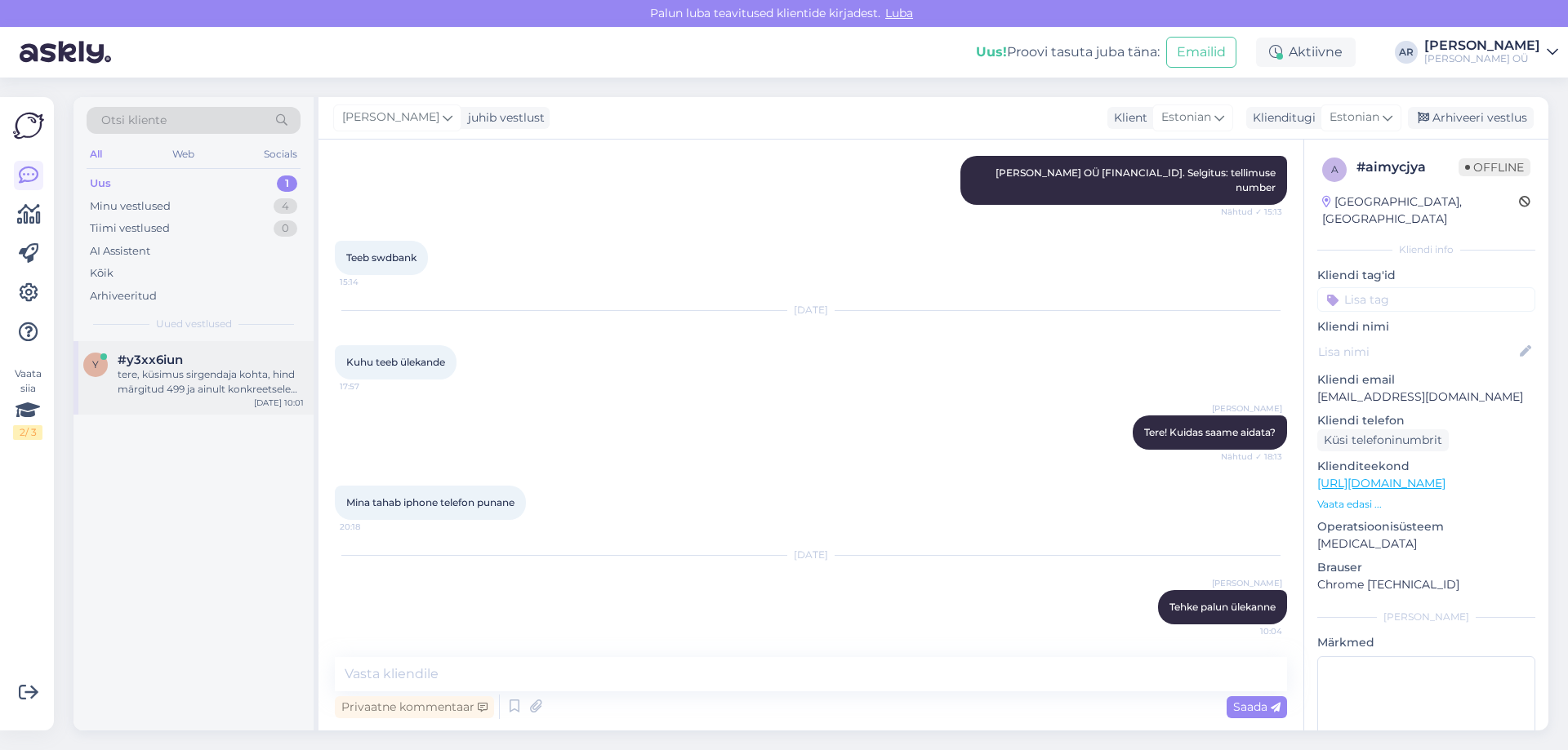
click at [259, 384] on div "tere, küsimus sirgendaja kohta, hind märgitud 499 ja ainult konkreetsele tagasi…" at bounding box center [211, 382] width 186 height 30
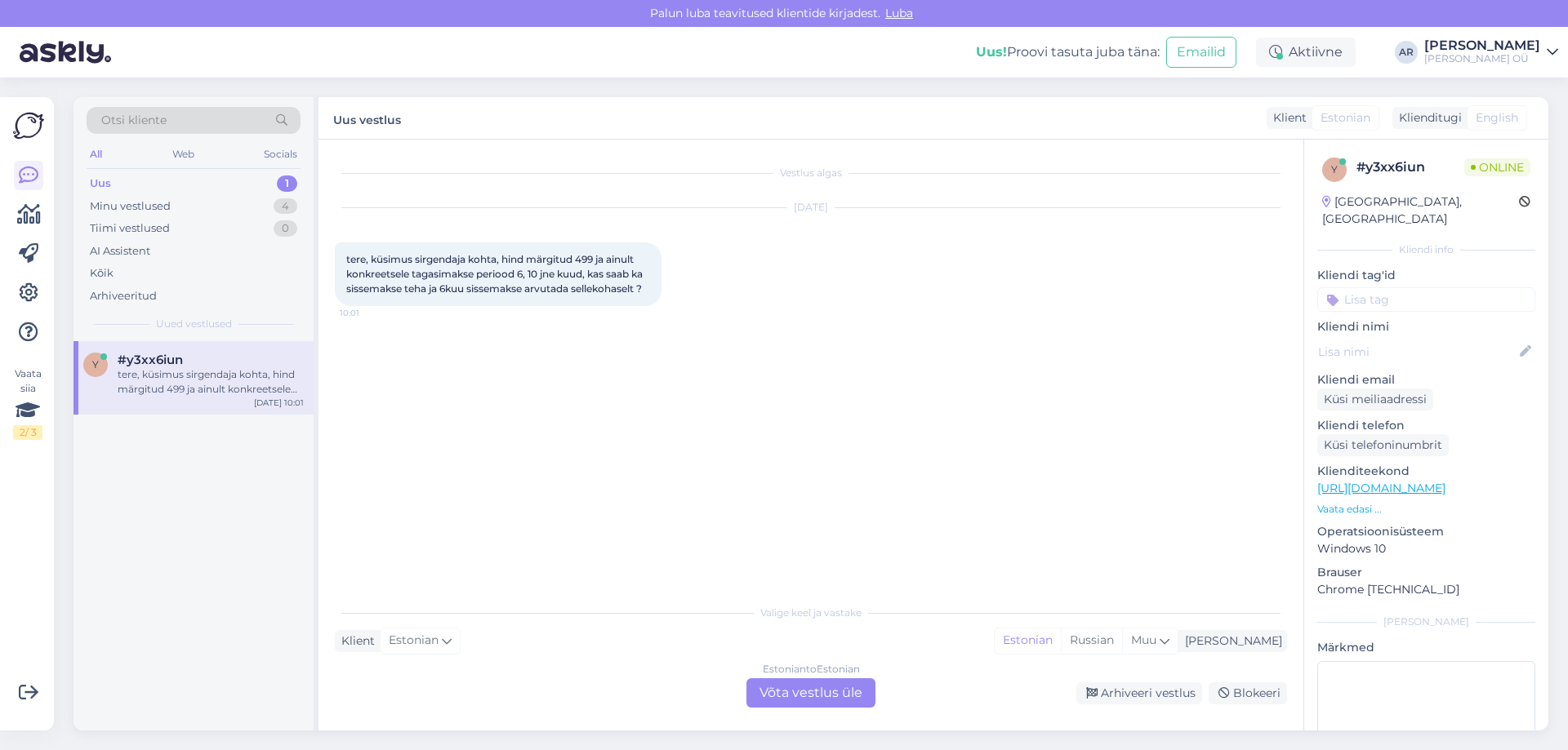
click at [791, 697] on div "Estonian to Estonian Võta vestlus üle" at bounding box center [811, 693] width 129 height 30
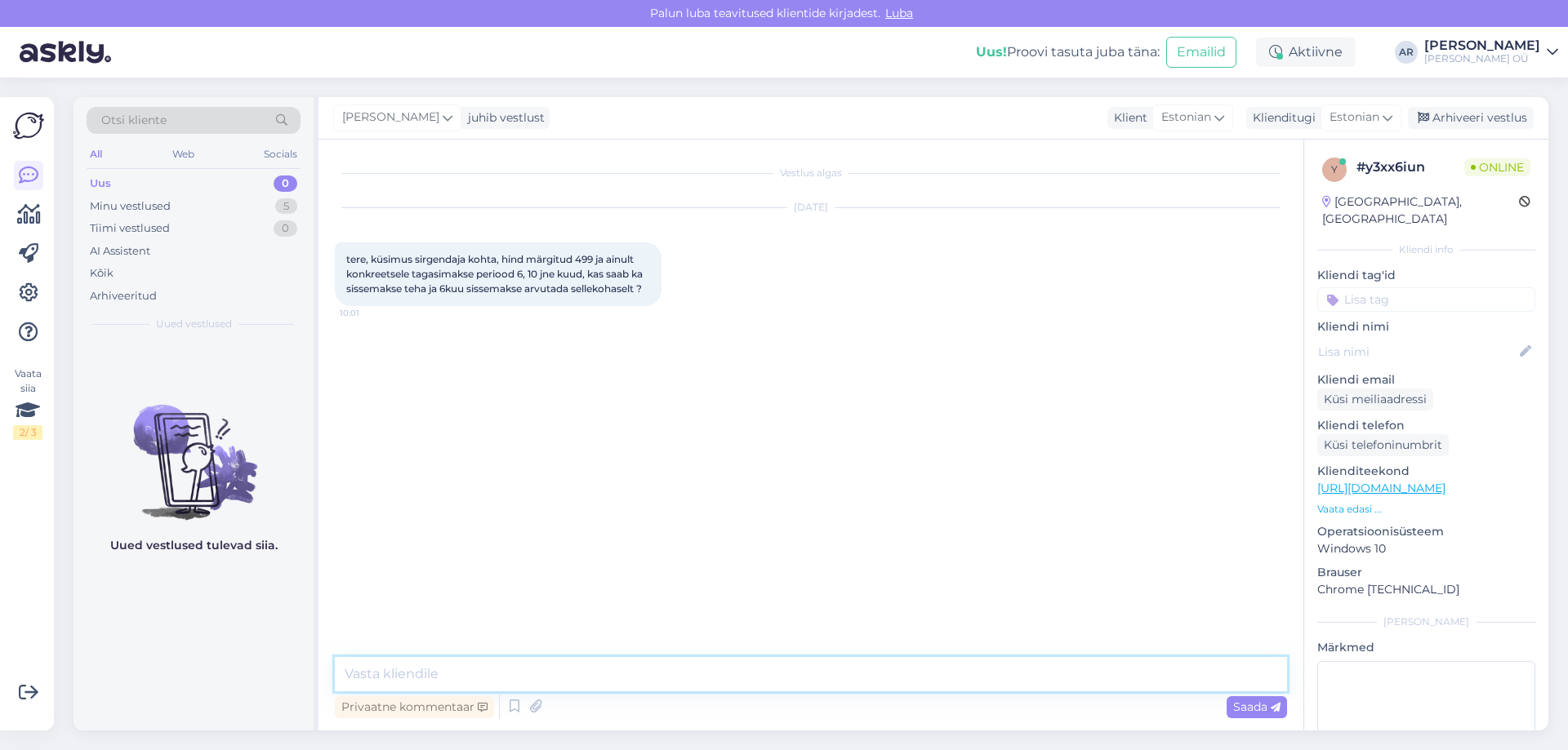
click at [614, 675] on textarea at bounding box center [811, 674] width 953 height 34
type textarea "Tere! Tellimuse vormistamisel, kui ESTO süsteem annab sellise võimaluse siis ja…"
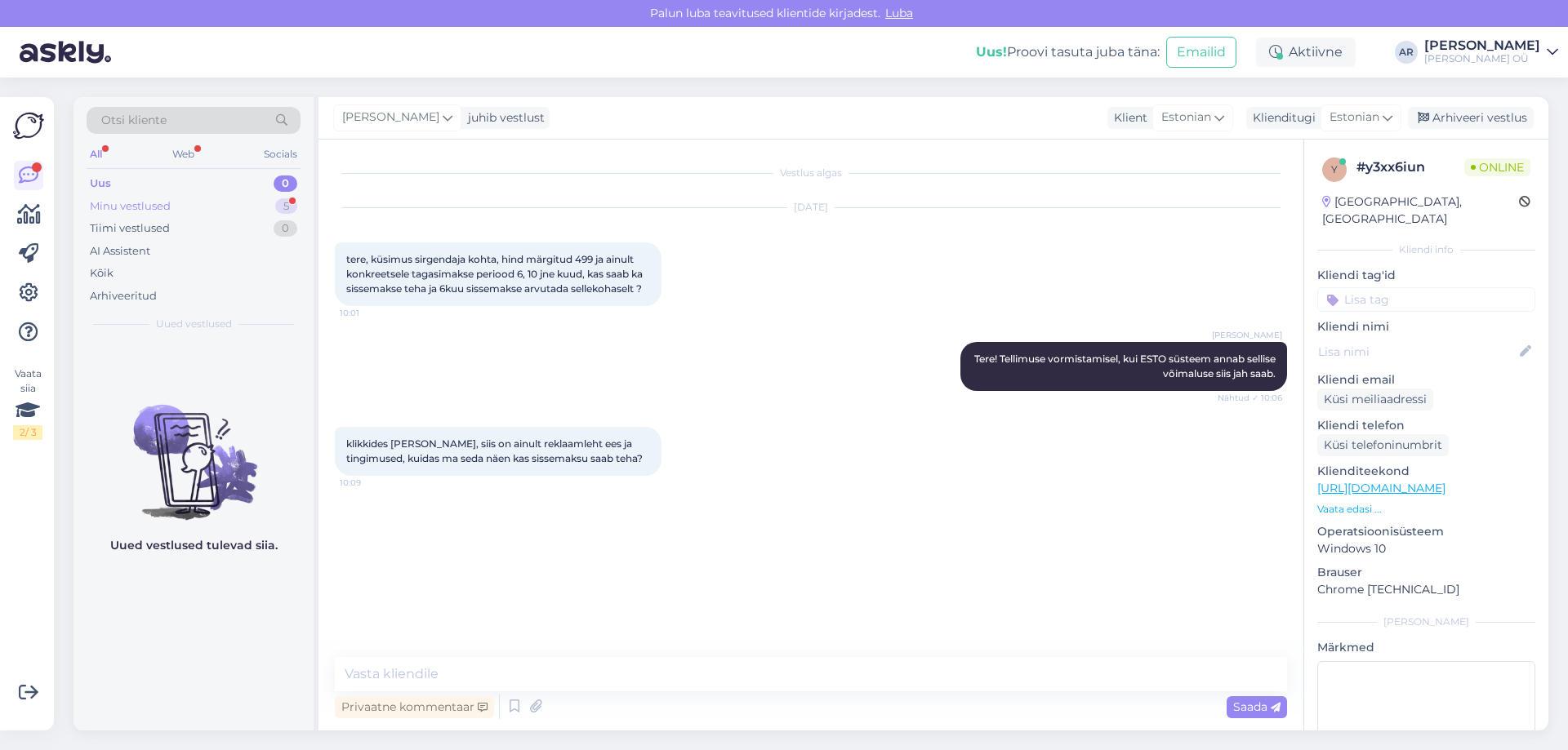
click at [188, 208] on div "Minu vestlused 5" at bounding box center [194, 206] width 214 height 23
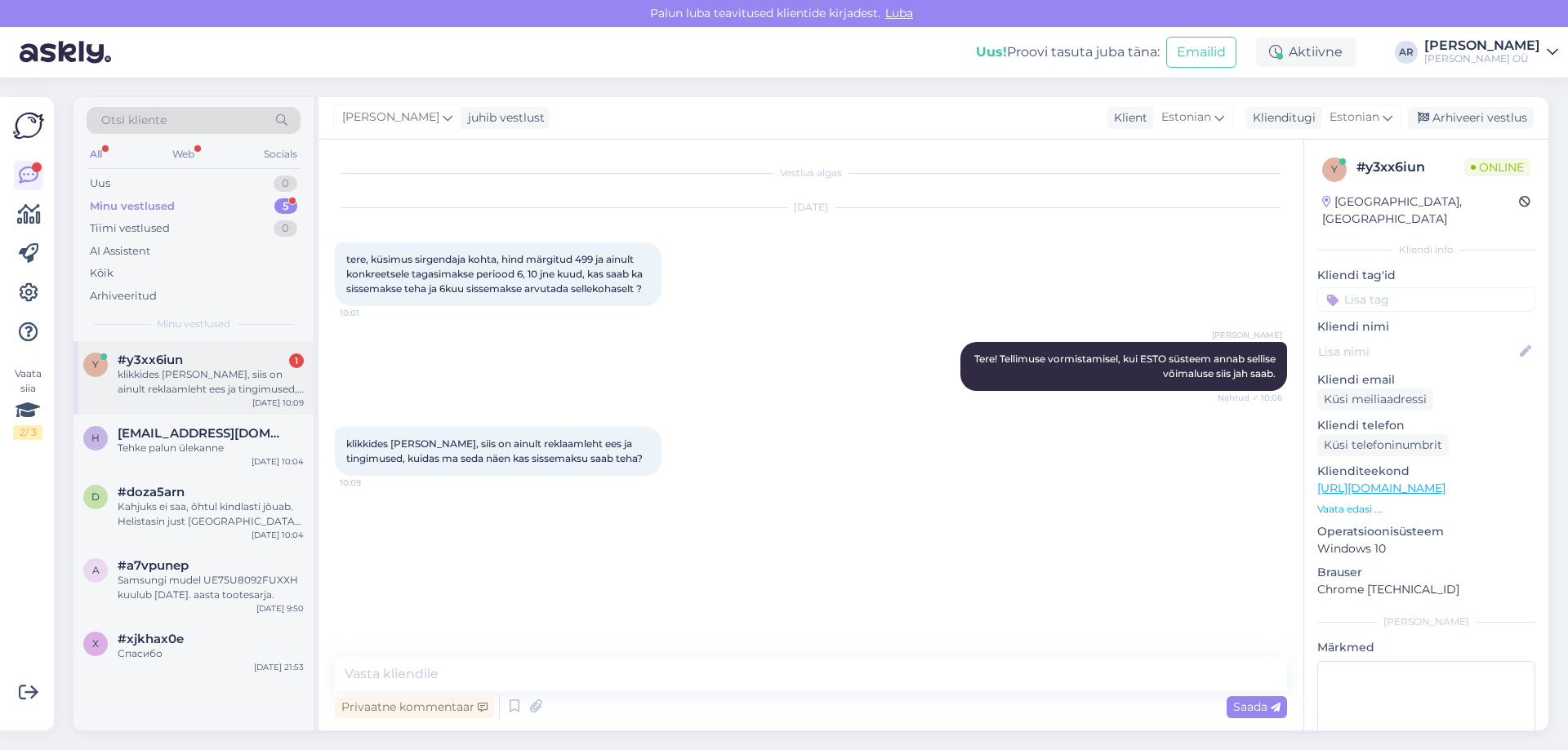
click at [225, 382] on div "klikkides [PERSON_NAME], siis on ainult reklaamleht ees ja tingimused, kuidas m…" at bounding box center [211, 382] width 186 height 30
click at [601, 662] on textarea at bounding box center [811, 674] width 953 height 34
click at [598, 663] on textarea at bounding box center [811, 674] width 953 height 34
click at [597, 664] on textarea at bounding box center [811, 674] width 953 height 34
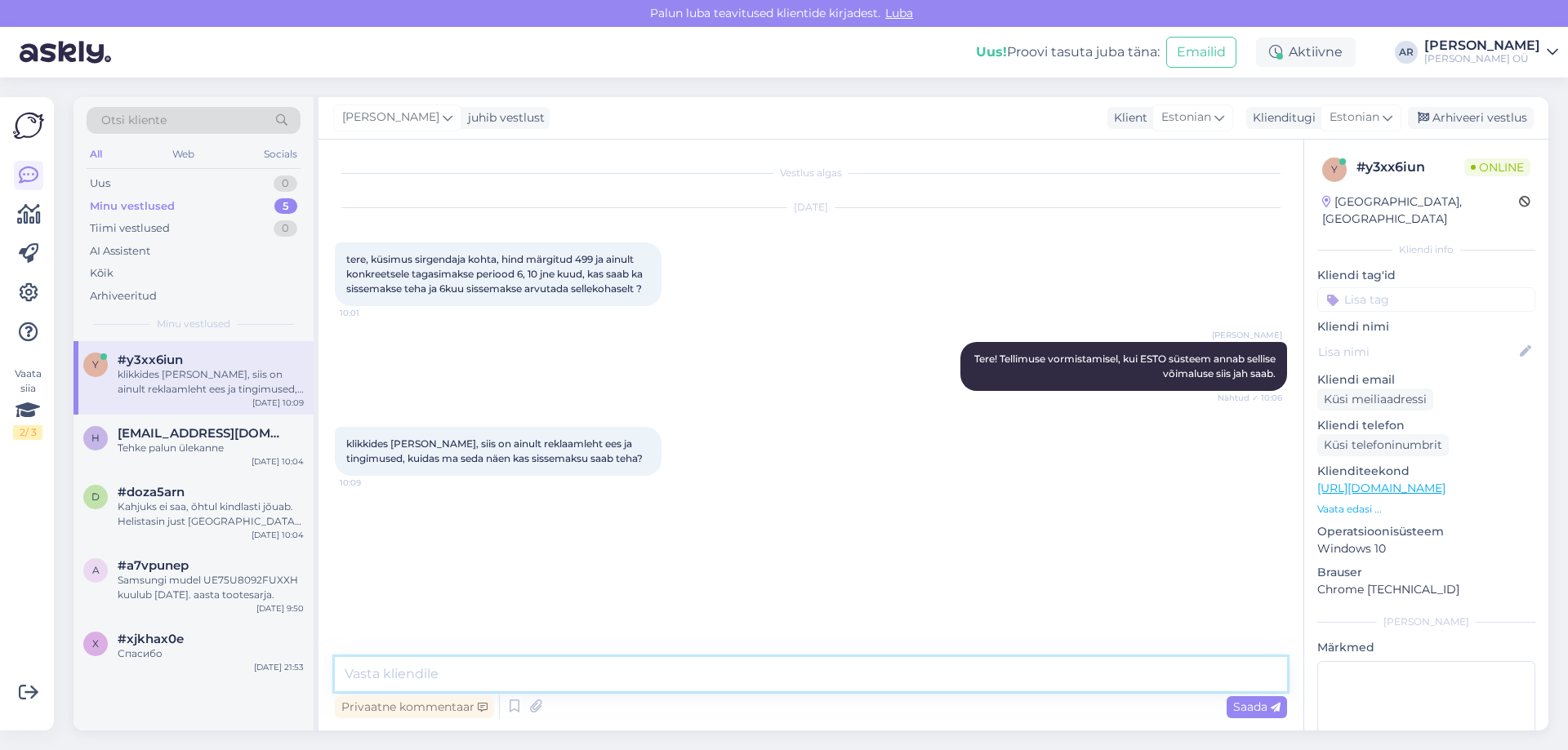
click at [597, 664] on textarea at bounding box center [811, 674] width 953 height 34
click at [391, 678] on textarea at bounding box center [811, 674] width 953 height 34
click at [1382, 481] on link "[URL][DOMAIN_NAME]" at bounding box center [1382, 488] width 129 height 15
click at [588, 678] on textarea "[PERSON_NAME]" at bounding box center [811, 674] width 953 height 34
click at [645, 674] on textarea "Kui lisate toode ostukorvi ja alustate tellimusta vormis" at bounding box center [811, 674] width 953 height 34
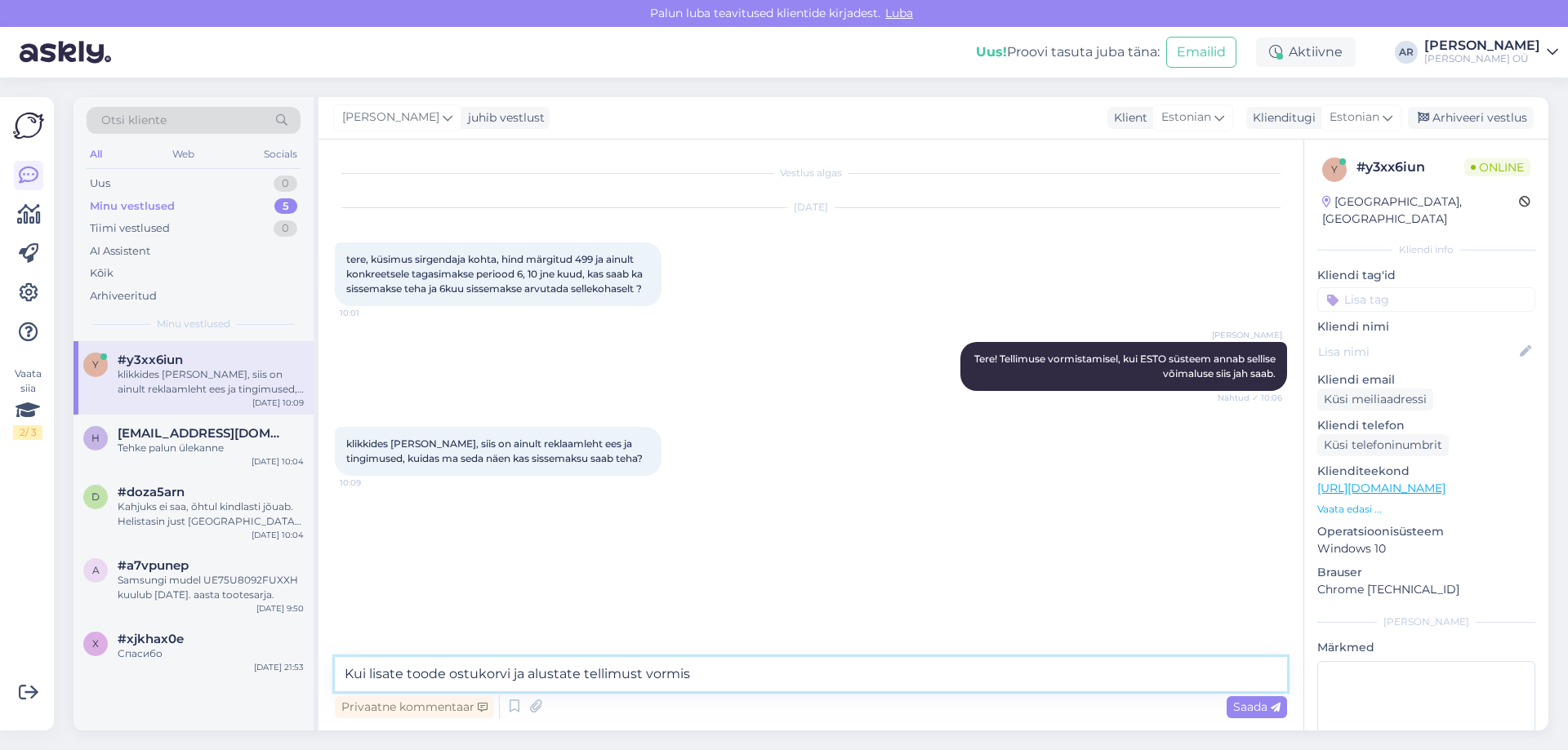
click at [731, 678] on textarea "Kui lisate toode ostukorvi ja alustate tellimust vormis" at bounding box center [811, 674] width 953 height 34
click at [849, 677] on textarea "Kui lisate toode ostukorvi ja alustate tellimust vormistada, valite ESTO" at bounding box center [811, 674] width 953 height 34
click at [1058, 675] on textarea "Kui lisate toode ostukorvi ja alustate tellimust vormistada, valite ESTO järelm…" at bounding box center [811, 674] width 953 height 34
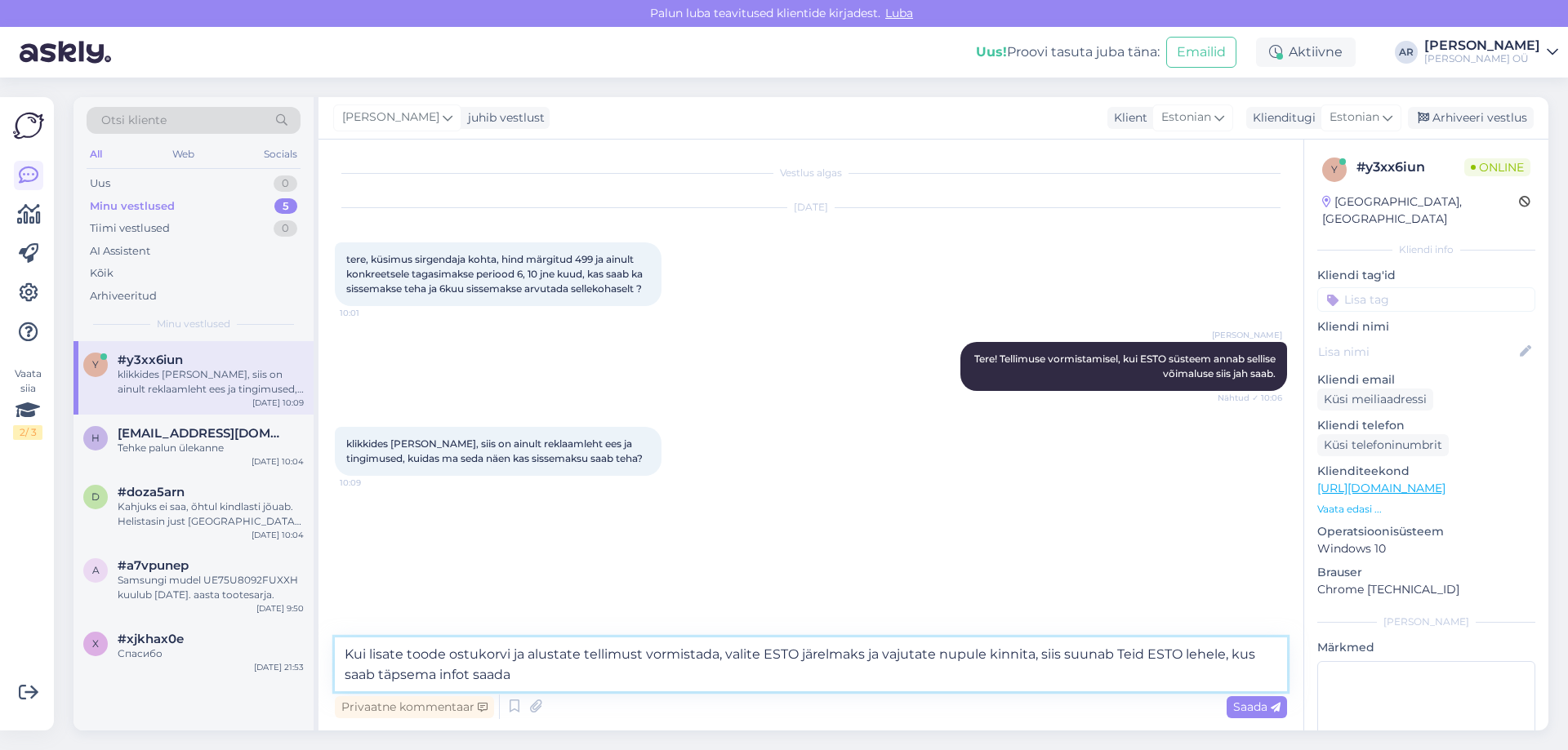
type textarea "Kui lisate toode ostukorvi ja alustate tellimust vormistada, valite ESTO järelm…"
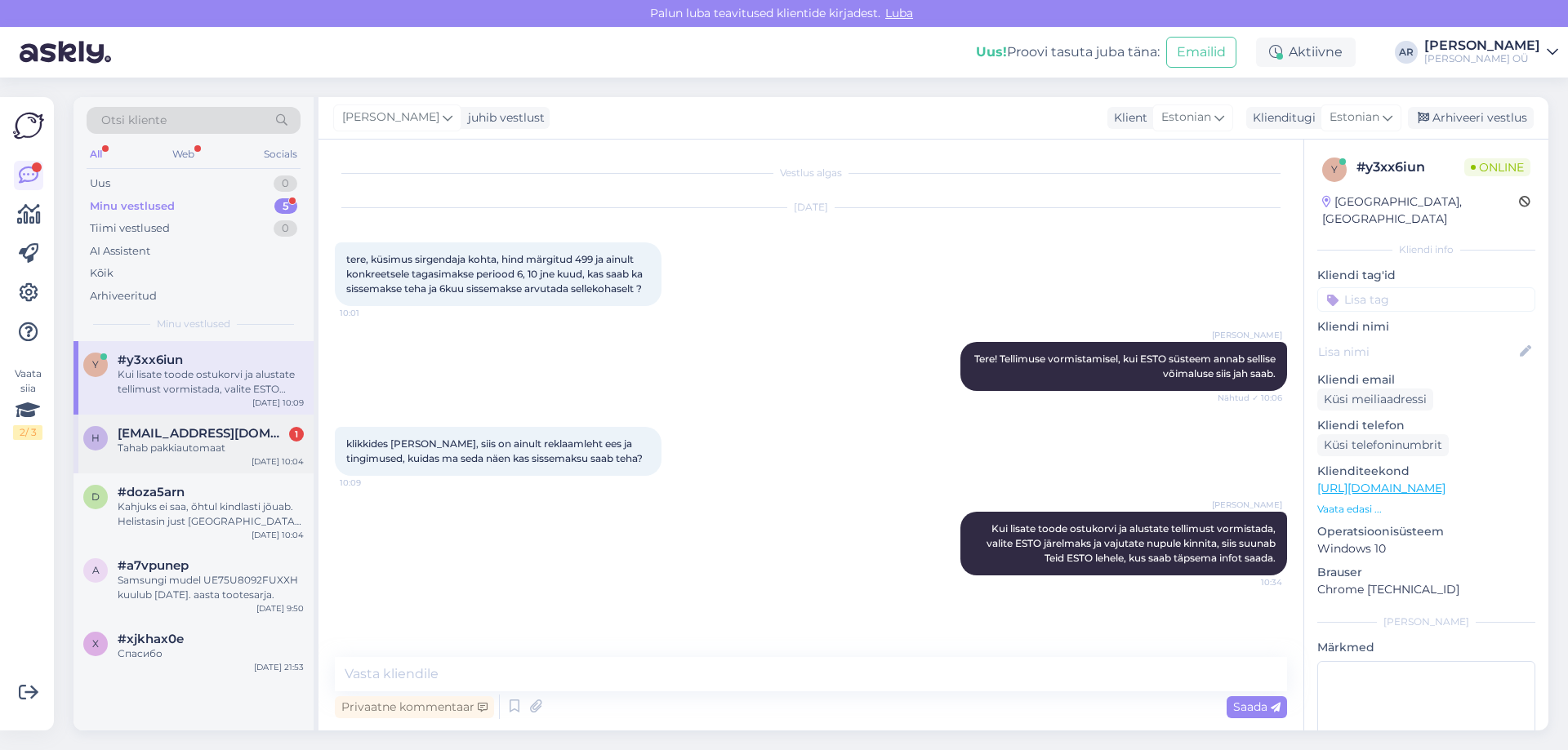
click at [179, 456] on div "h [EMAIL_ADDRESS][DOMAIN_NAME] 1 Tahab pakkiautomaat [DATE] 10:04" at bounding box center [194, 443] width 241 height 59
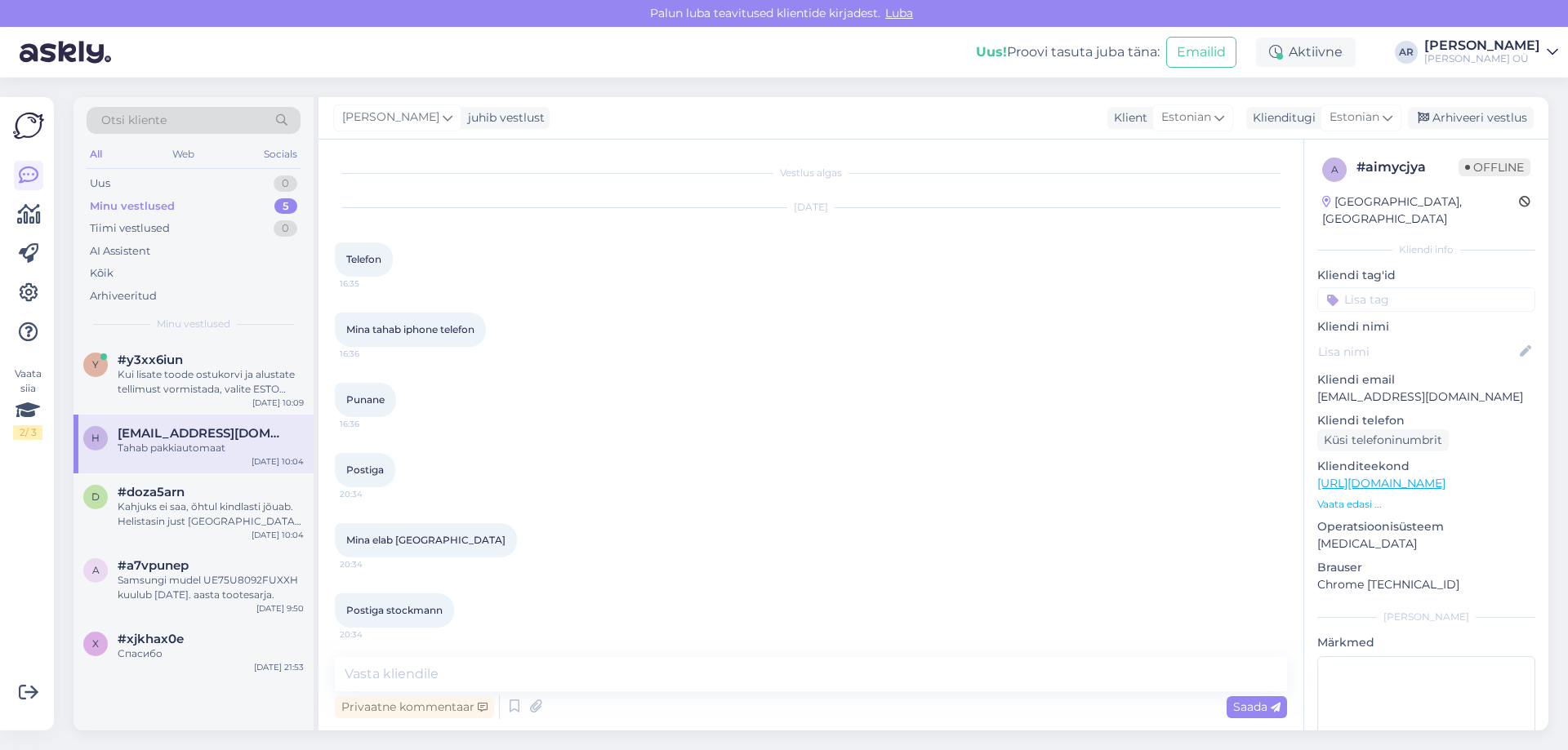
scroll to position [2630, 0]
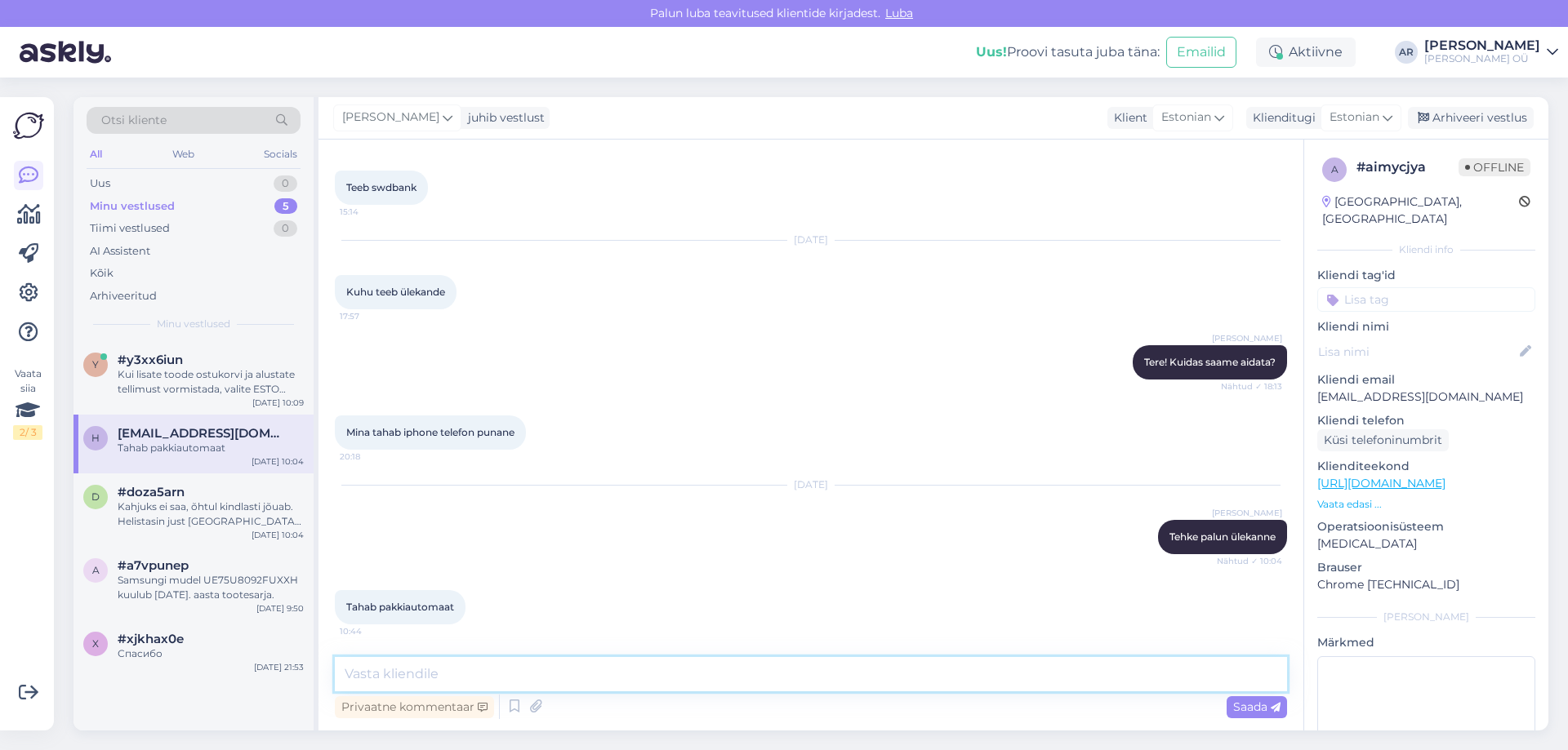
click at [551, 672] on textarea at bounding box center [811, 674] width 953 height 34
click at [551, 677] on textarea at bounding box center [811, 674] width 953 height 34
click at [569, 668] on textarea at bounding box center [811, 674] width 953 height 34
type textarea "Kui on makstud siis saadame"
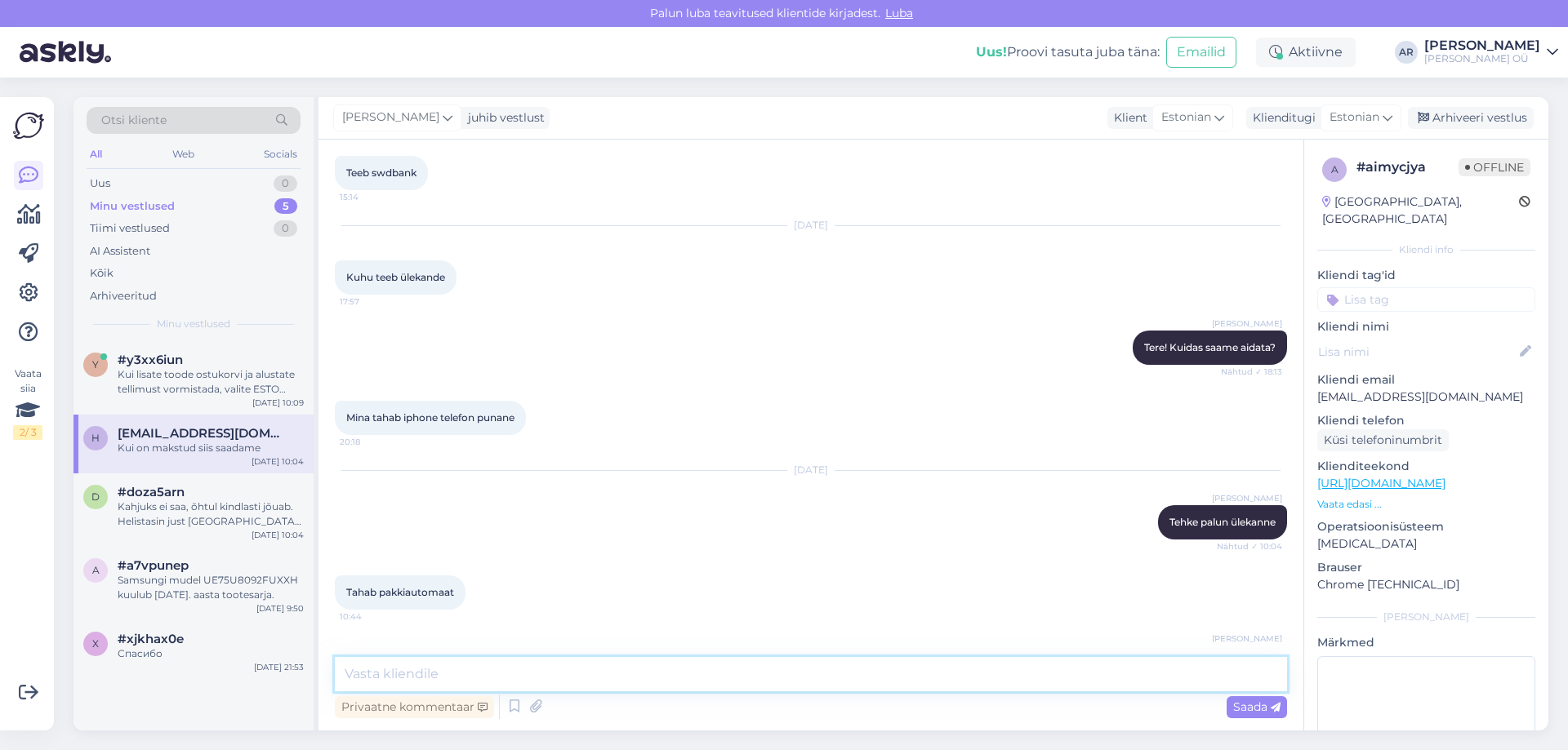
scroll to position [2700, 0]
